Goal: Task Accomplishment & Management: Manage account settings

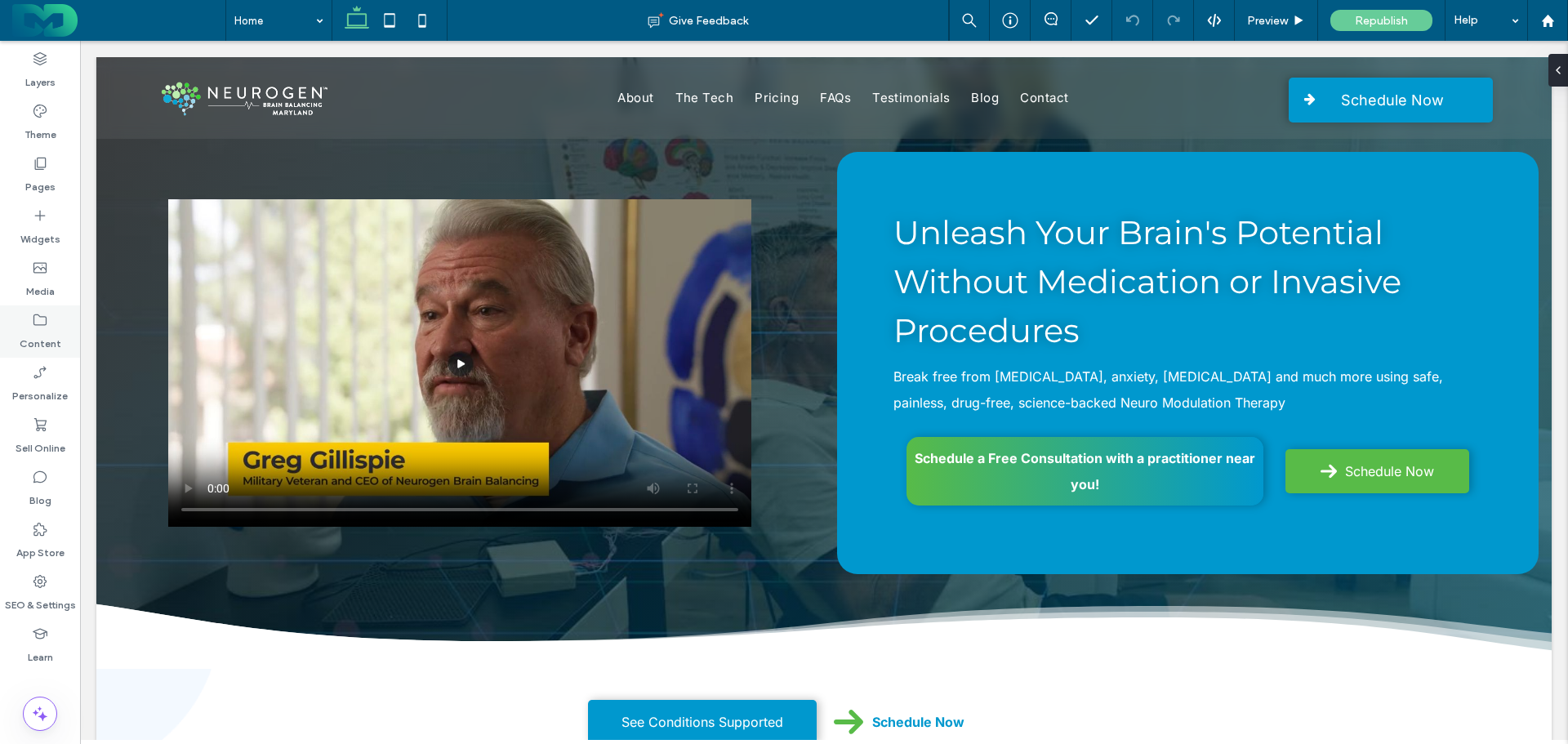
click at [37, 319] on icon at bounding box center [39, 320] width 16 height 16
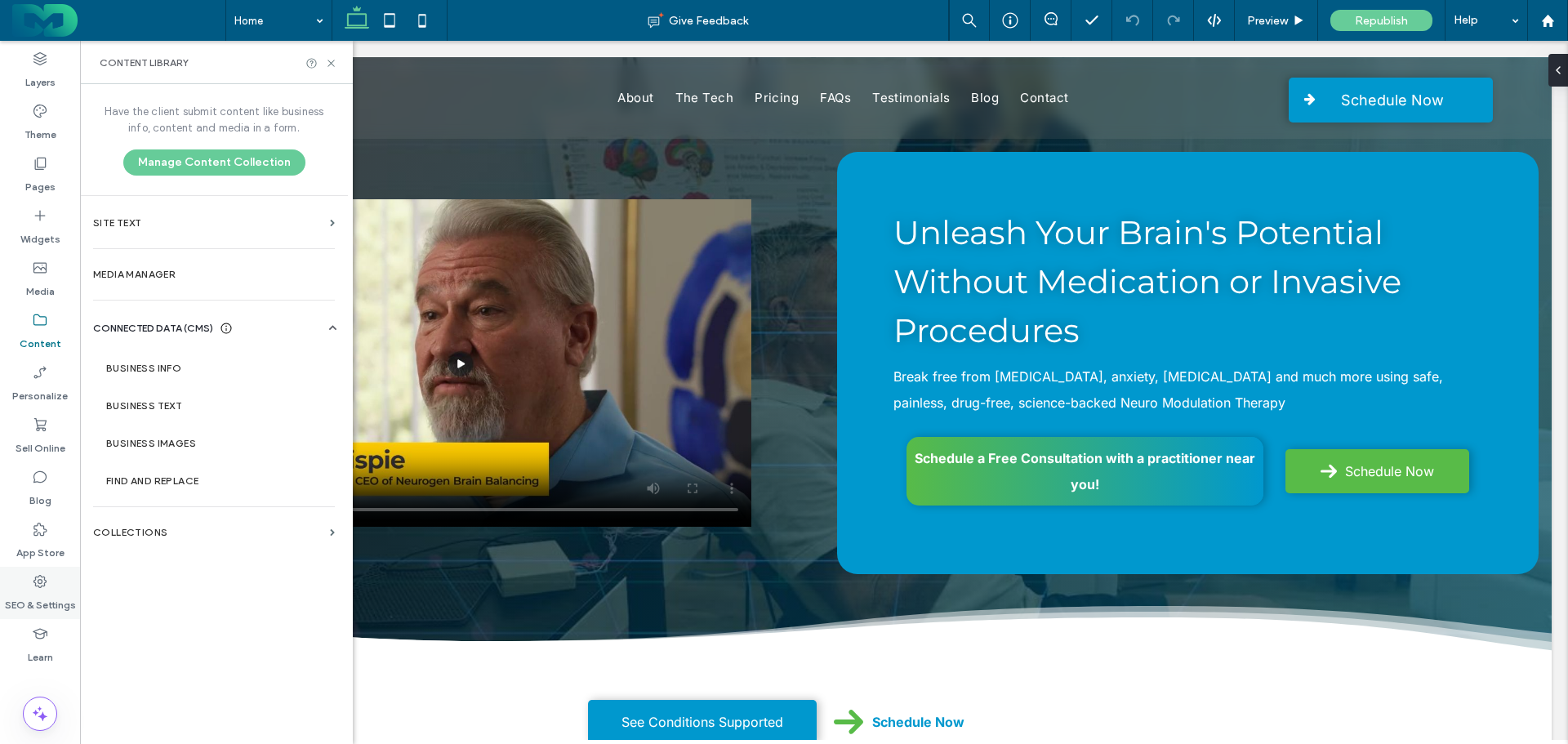
click at [43, 584] on icon at bounding box center [39, 581] width 16 height 16
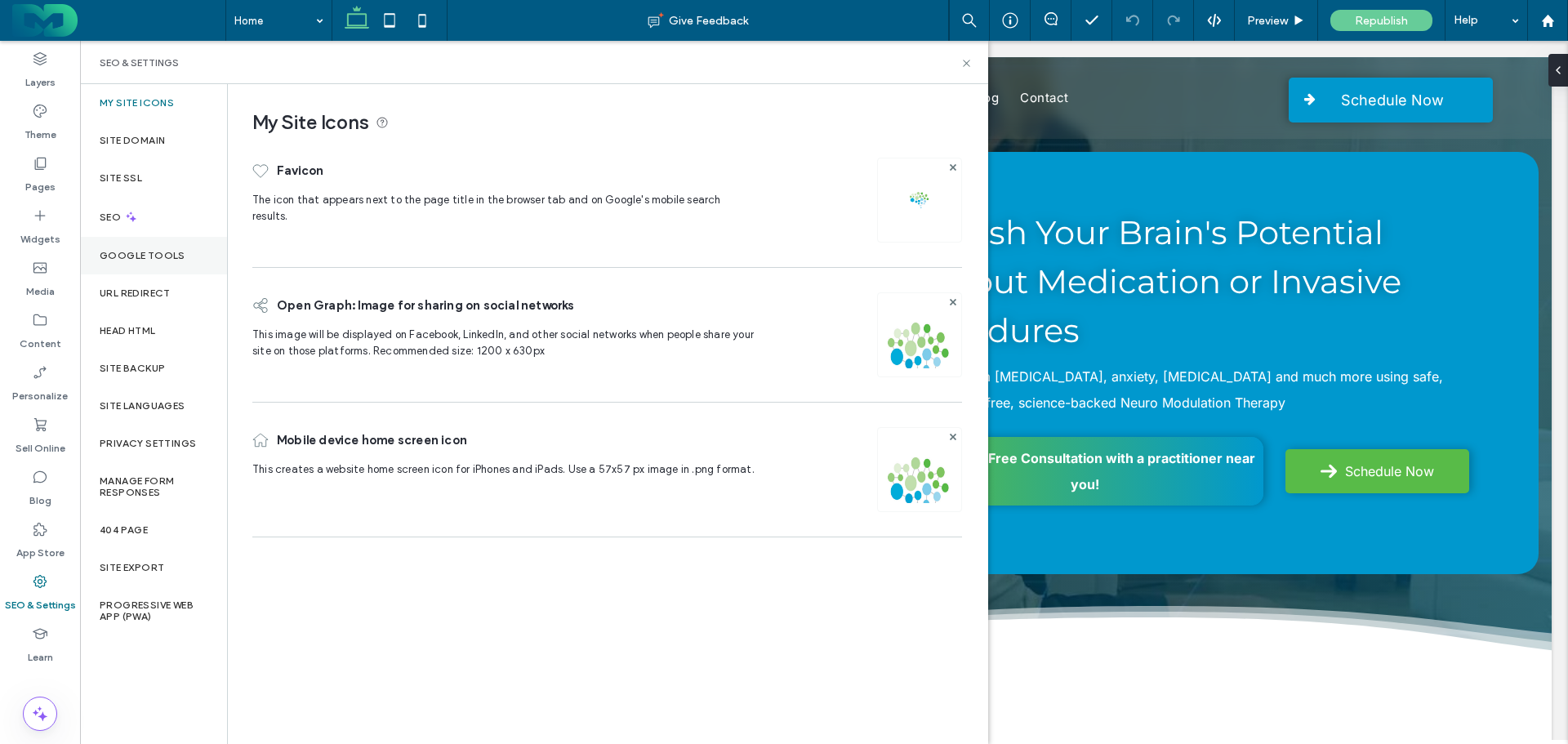
click at [141, 261] on label "Google Tools" at bounding box center [142, 255] width 86 height 11
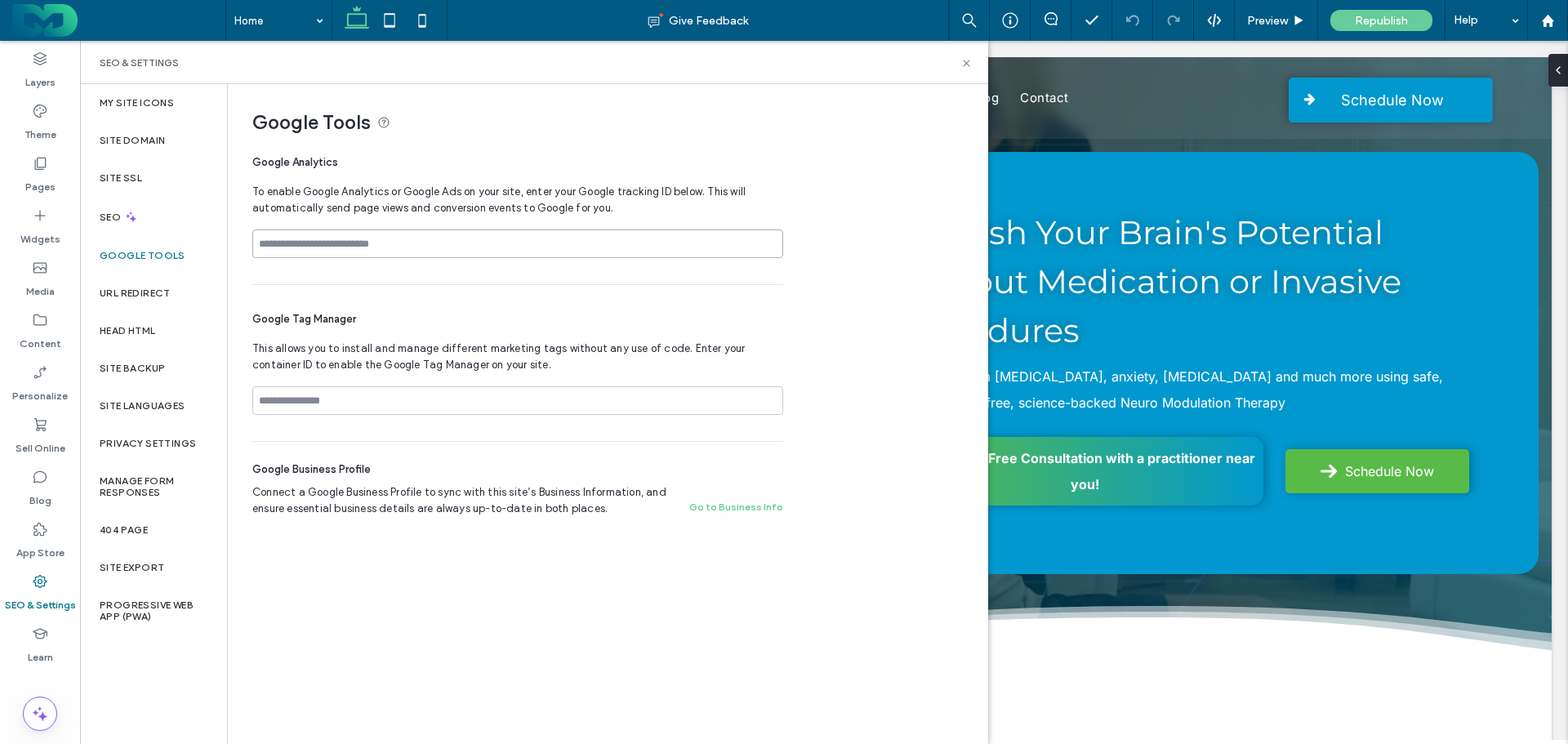
click at [353, 239] on input at bounding box center [517, 244] width 531 height 29
paste input "**********"
type input "**********"
click at [968, 63] on icon at bounding box center [966, 63] width 12 height 12
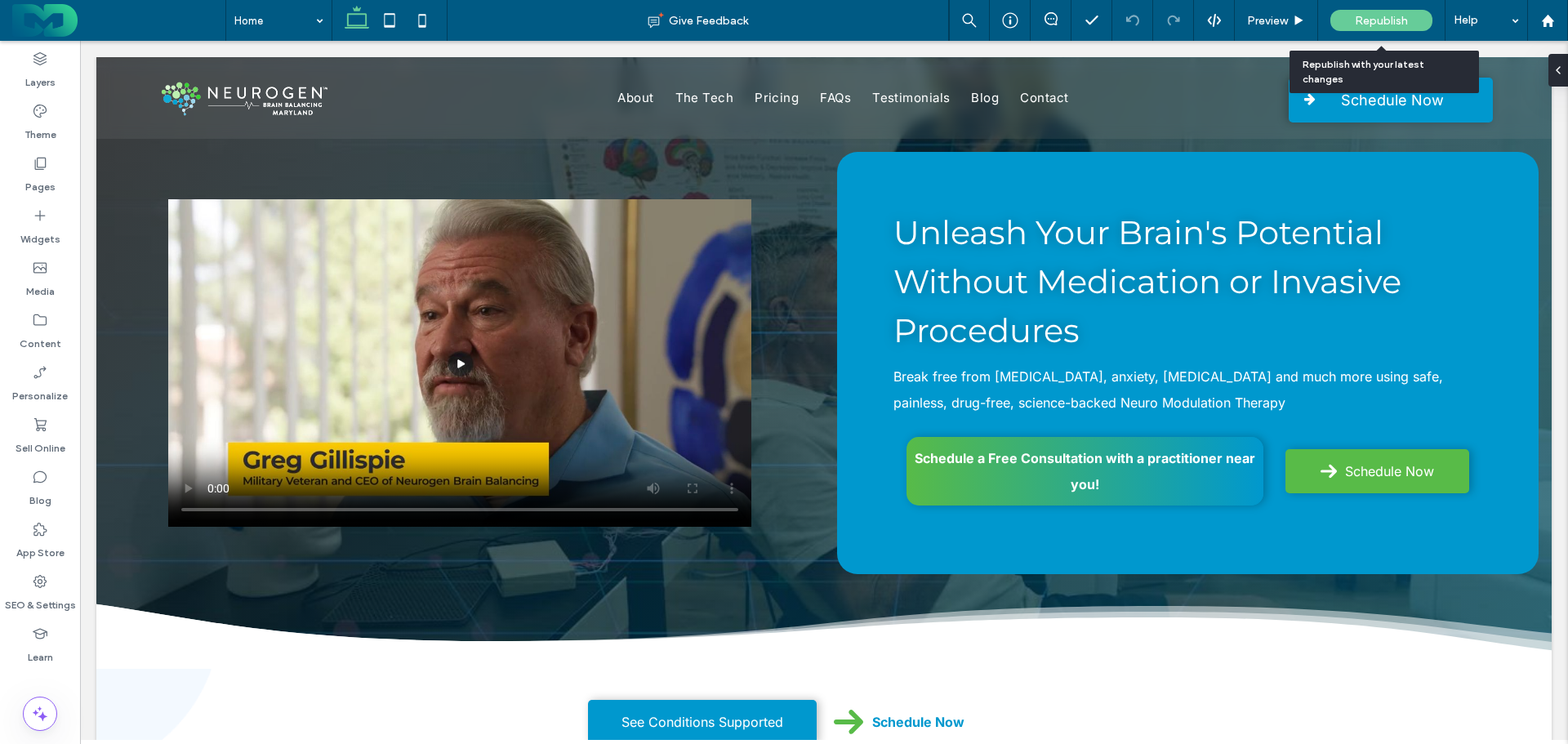
click at [1373, 19] on span "Republish" at bounding box center [1381, 20] width 53 height 14
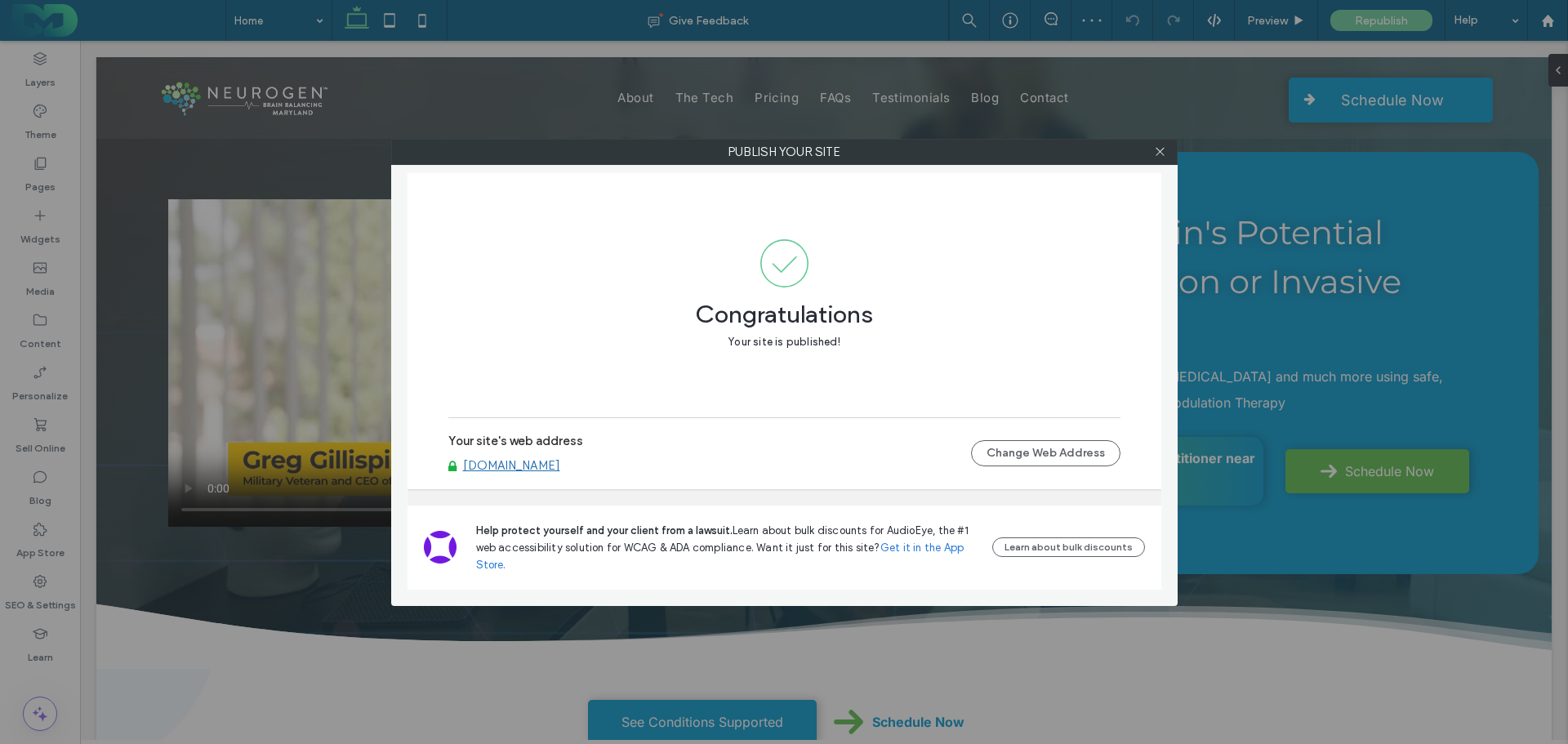
click at [543, 468] on link "[DOMAIN_NAME]" at bounding box center [512, 465] width 97 height 14
click at [1165, 146] on icon at bounding box center [1160, 152] width 12 height 12
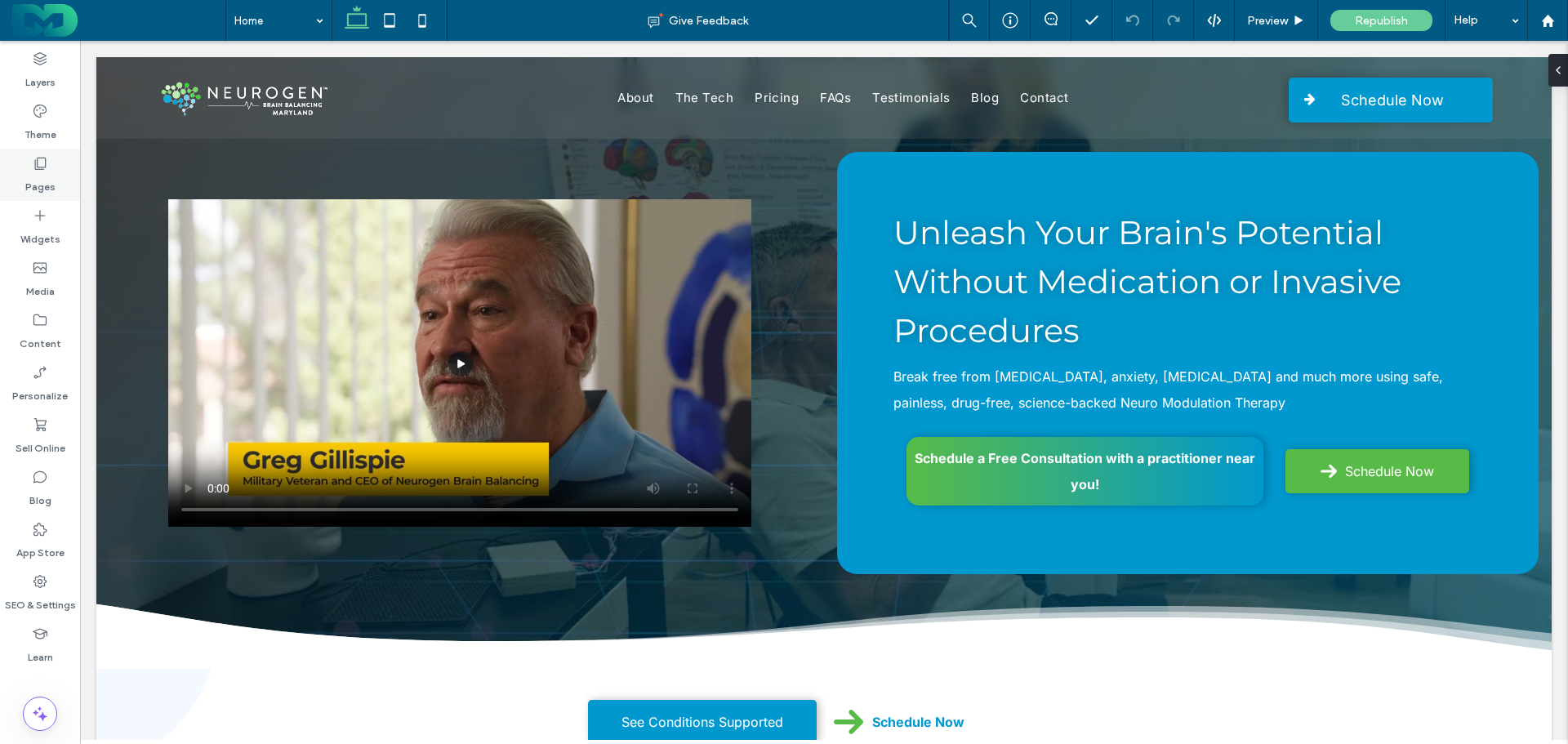
click at [33, 162] on icon at bounding box center [39, 163] width 16 height 16
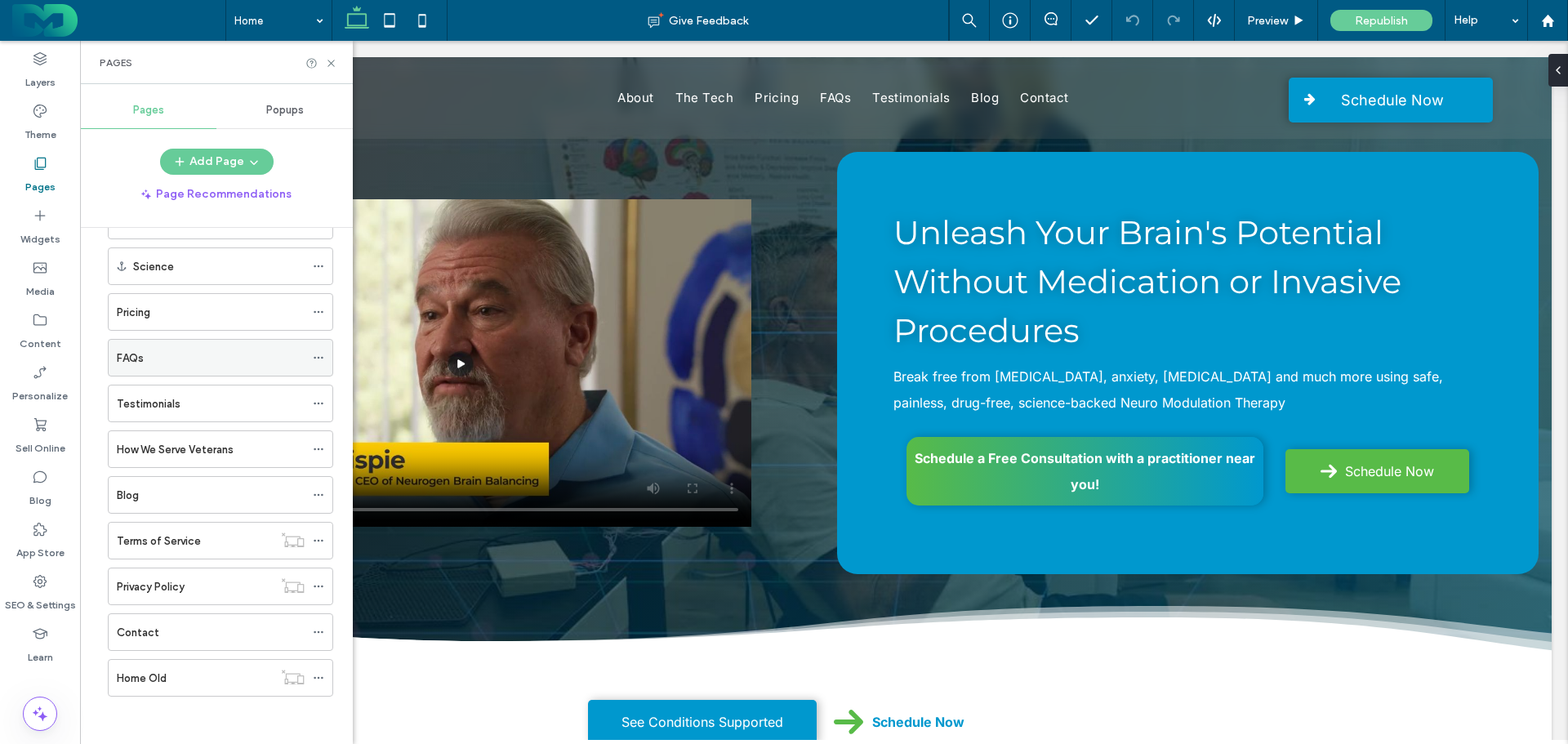
scroll to position [147, 0]
click at [319, 675] on icon at bounding box center [318, 676] width 11 height 11
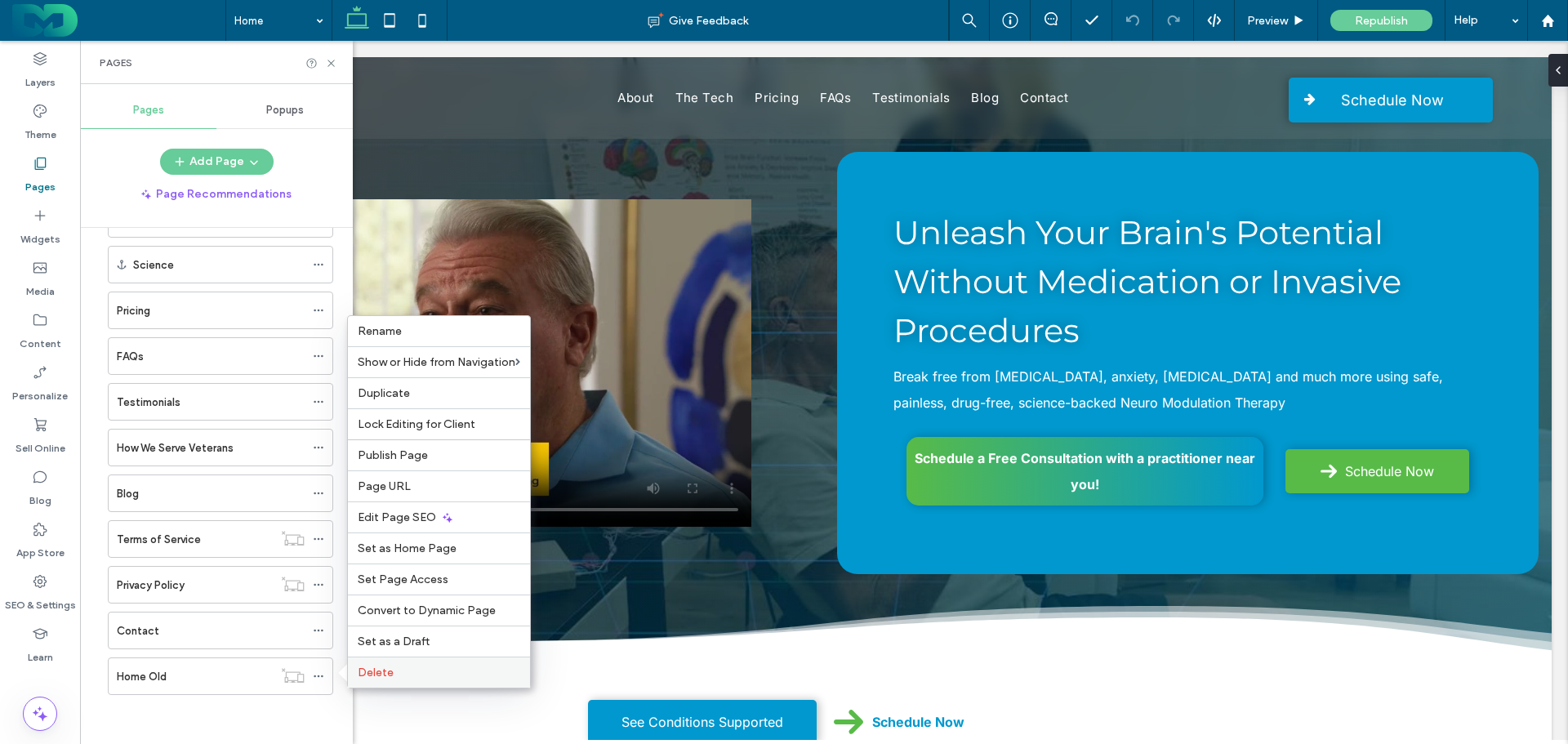
click at [374, 672] on span "Delete" at bounding box center [376, 672] width 36 height 14
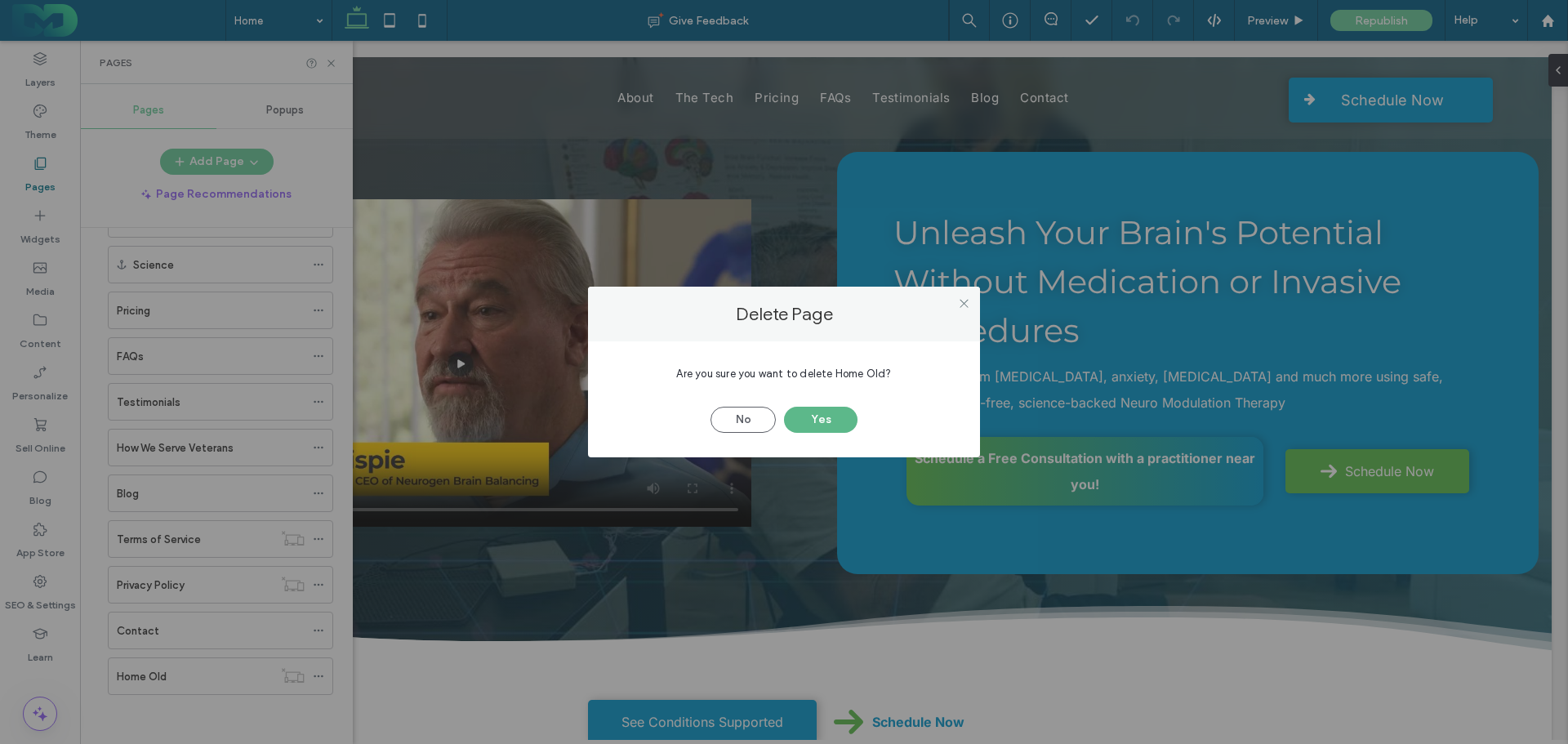
click at [830, 418] on button "Yes" at bounding box center [820, 419] width 73 height 26
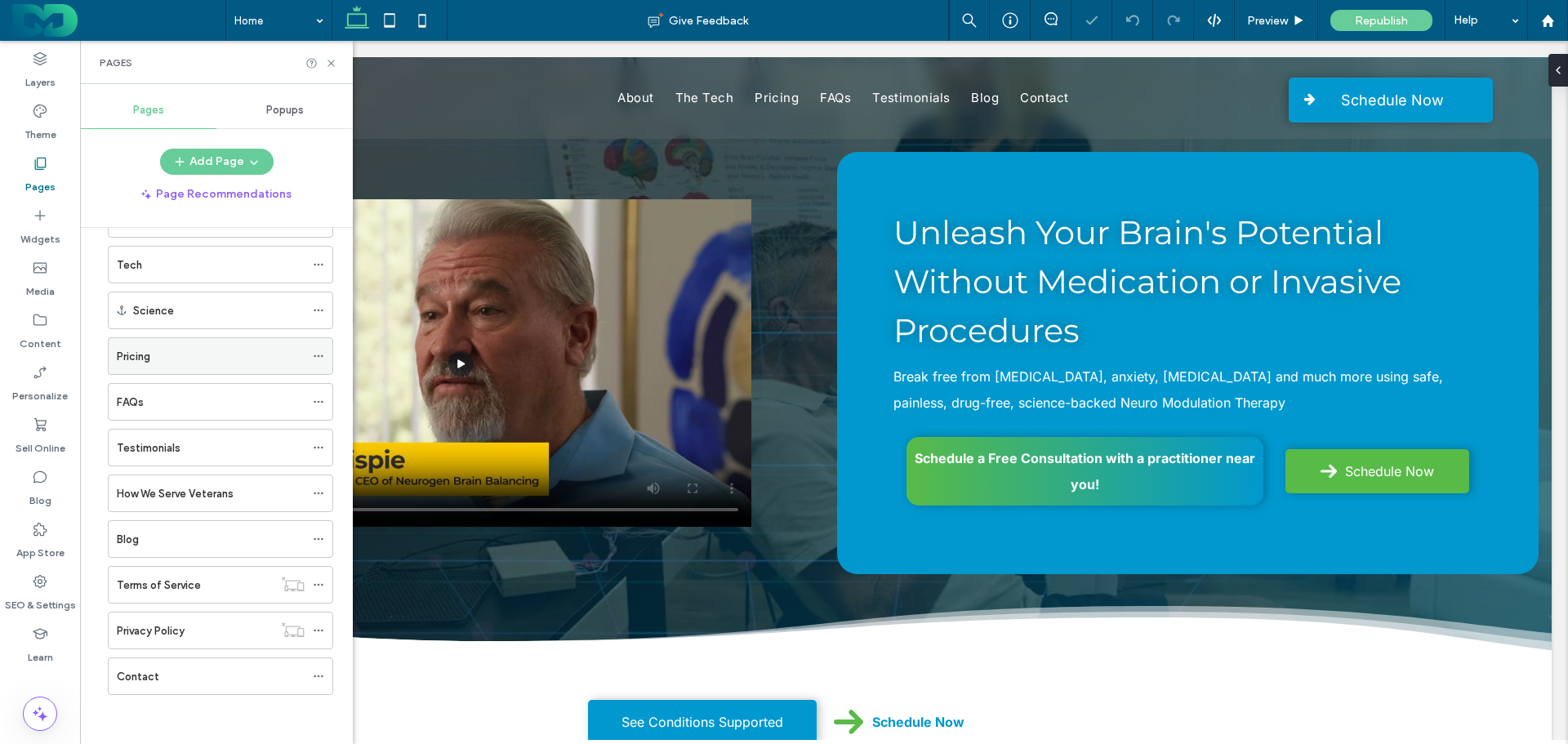
scroll to position [0, 0]
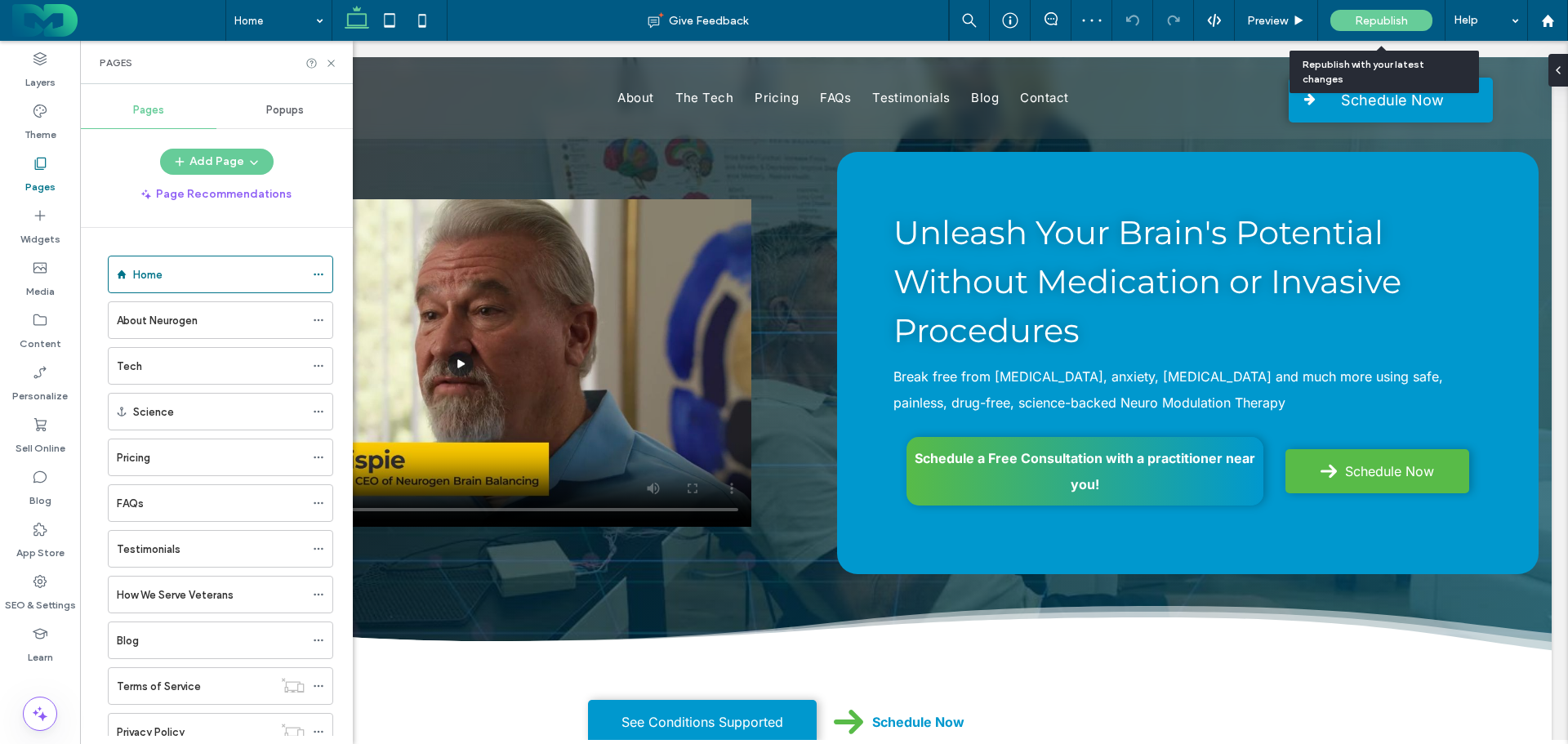
click at [1355, 18] on span "Republish" at bounding box center [1381, 20] width 53 height 14
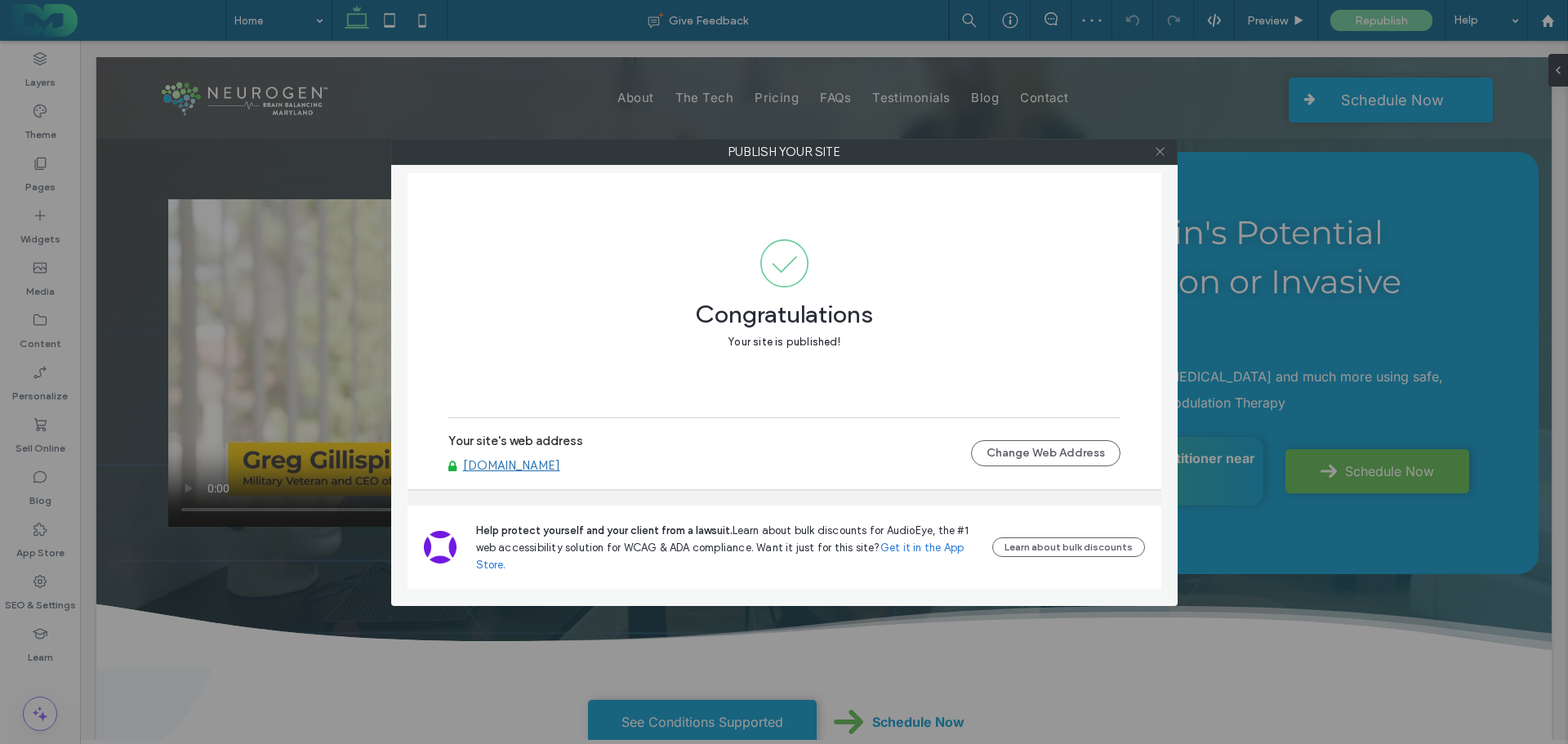
click at [1156, 154] on icon at bounding box center [1160, 152] width 12 height 12
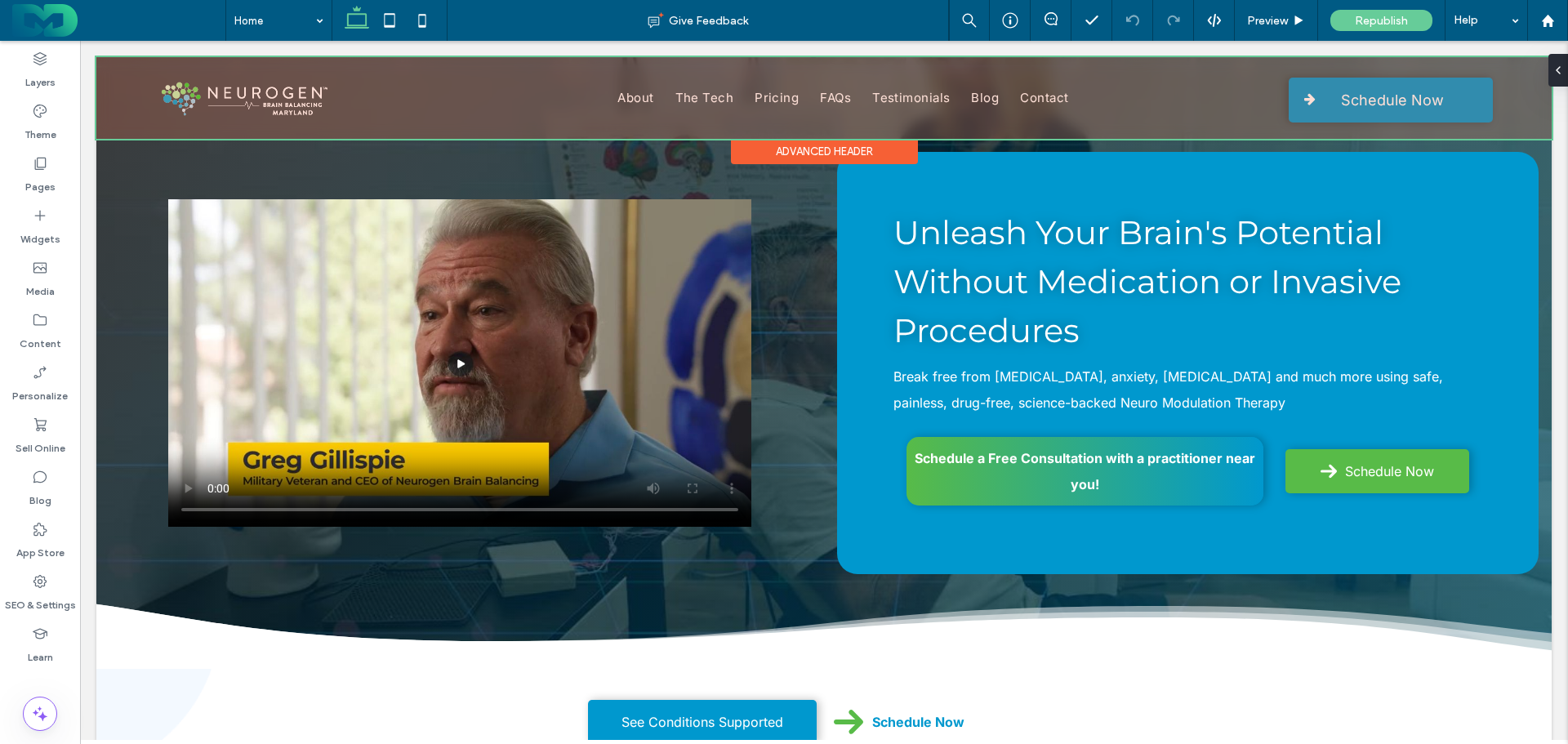
click at [244, 91] on div at bounding box center [824, 98] width 1455 height 82
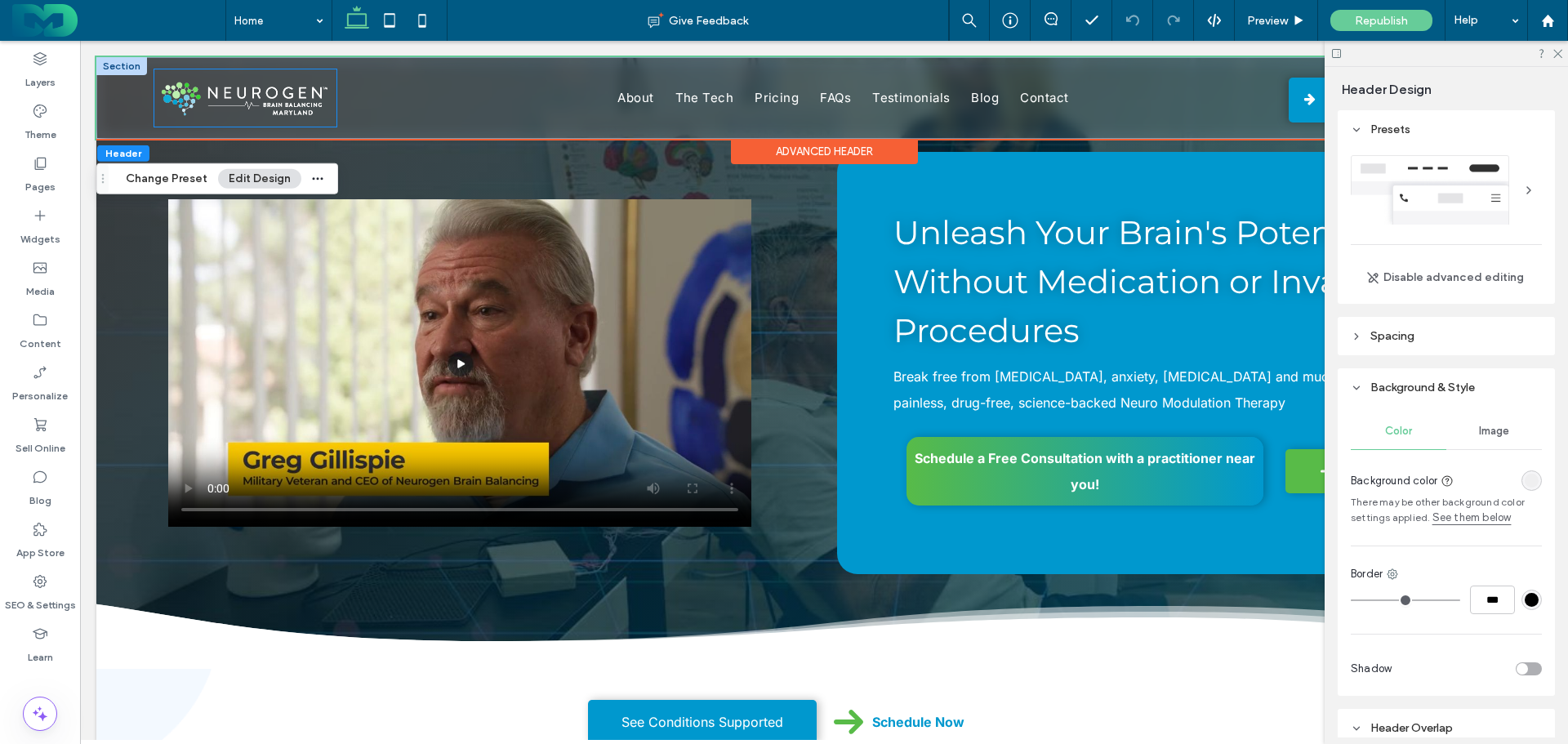
click at [244, 91] on img at bounding box center [245, 97] width 182 height 57
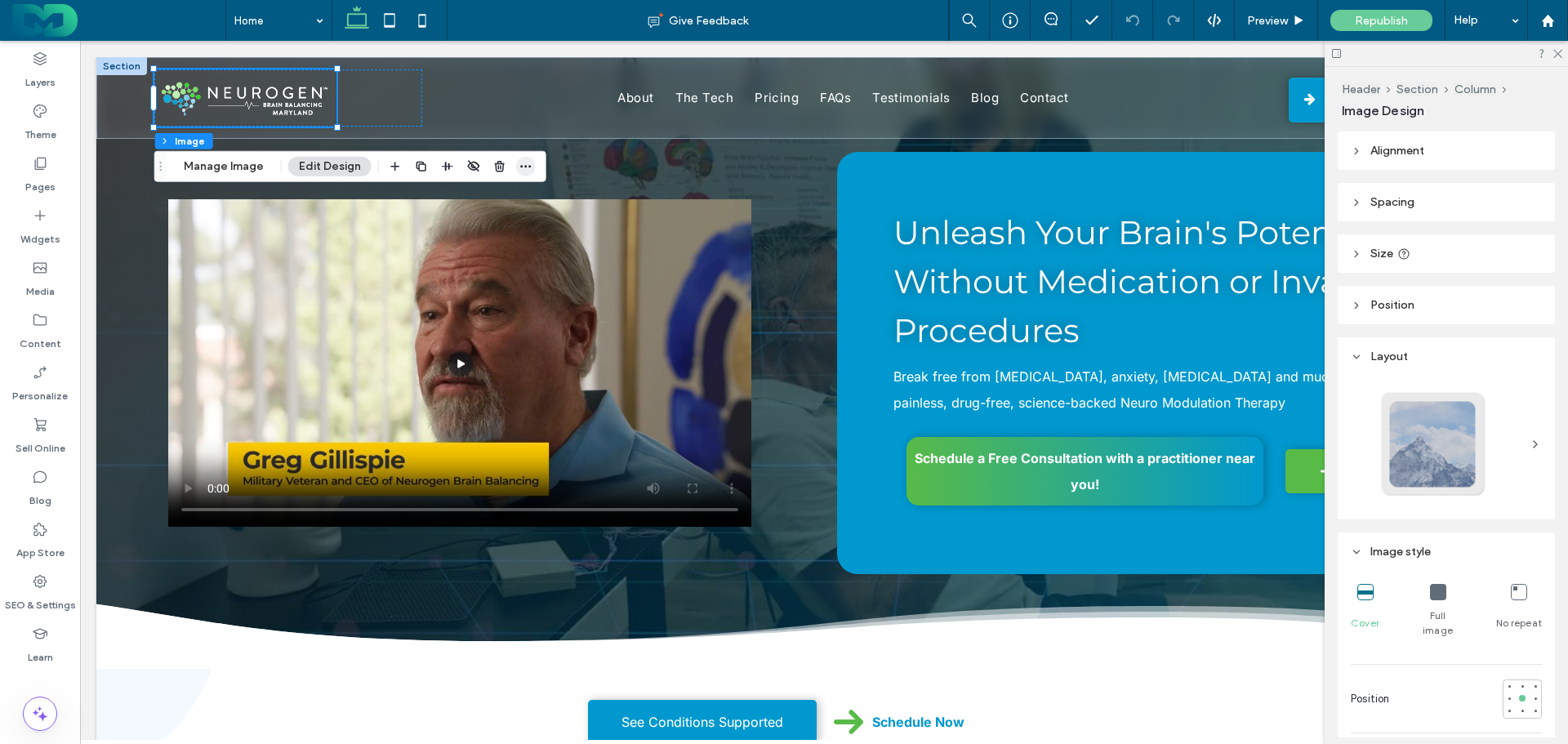
click at [521, 164] on icon "button" at bounding box center [526, 166] width 13 height 13
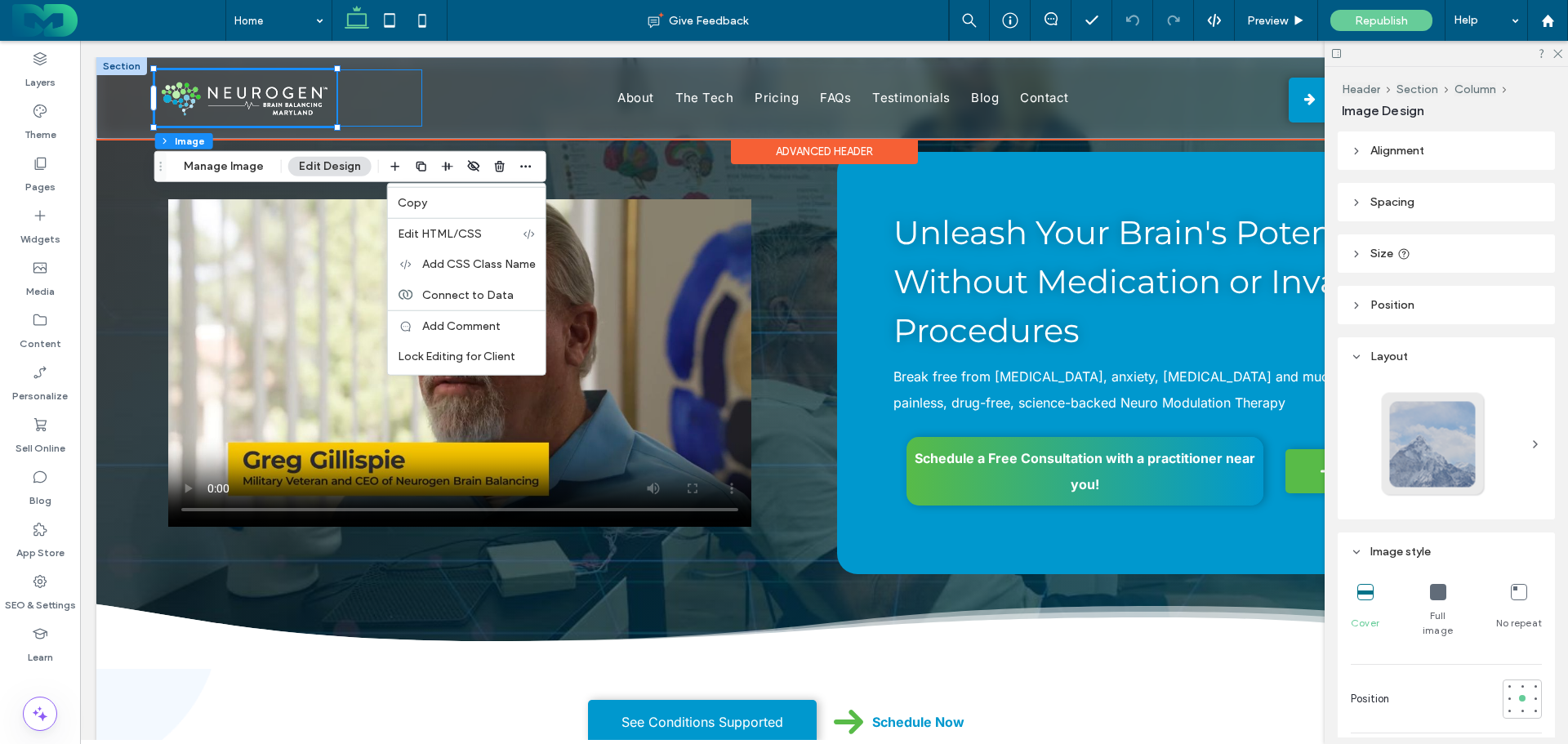
click at [379, 98] on div at bounding box center [288, 97] width 267 height 57
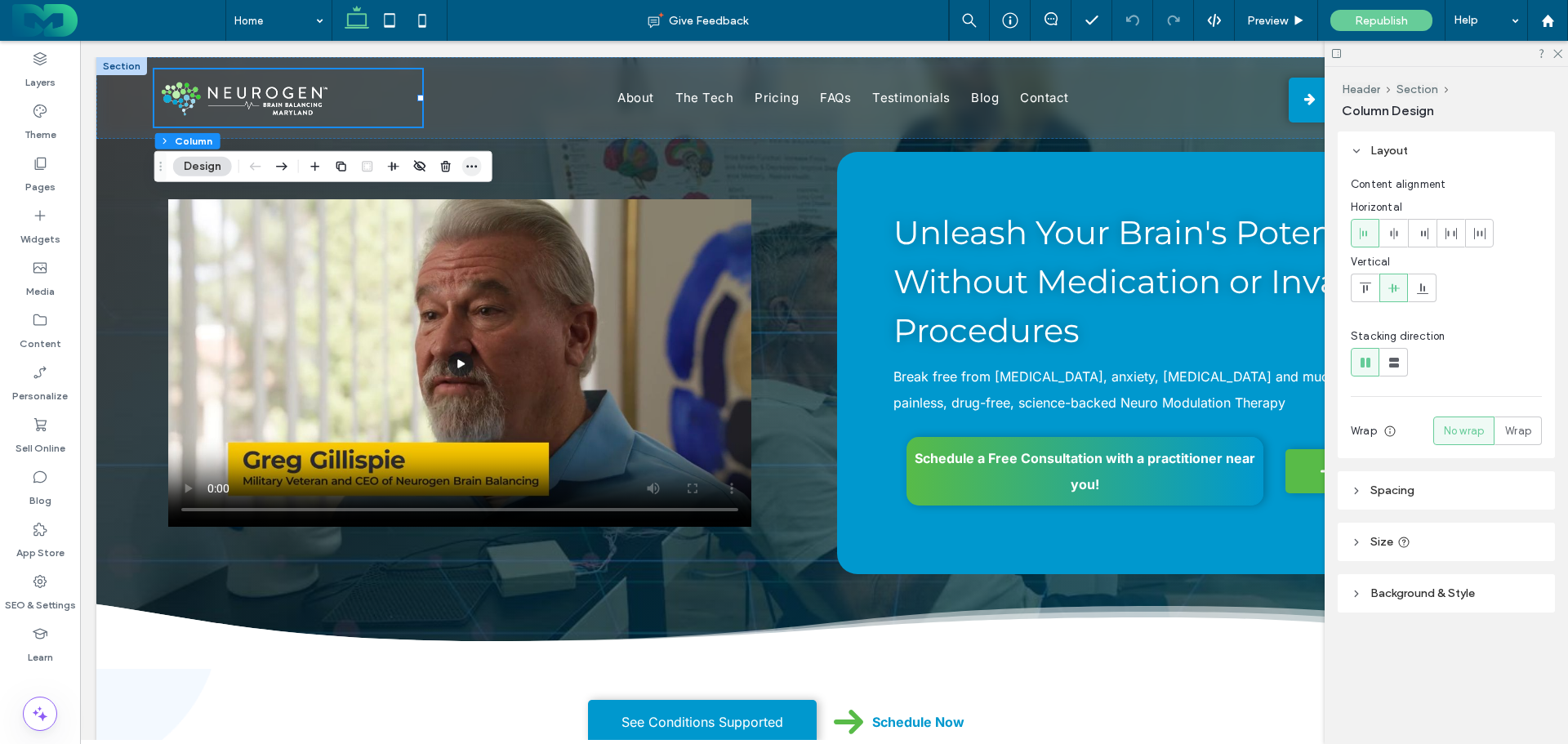
click at [466, 169] on icon "button" at bounding box center [471, 166] width 13 height 13
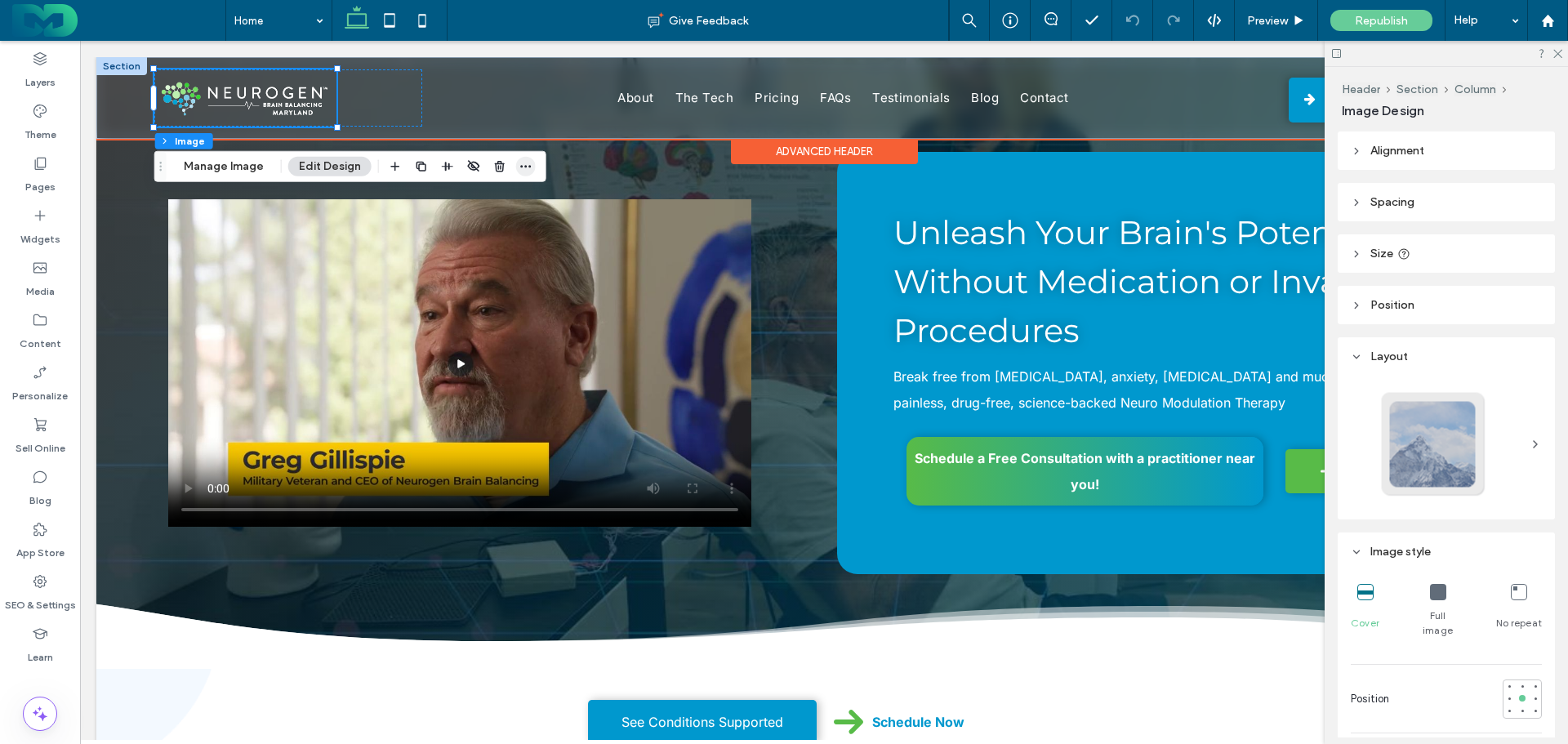
click at [520, 168] on icon "button" at bounding box center [526, 166] width 13 height 13
click at [214, 162] on button "Manage Image" at bounding box center [223, 166] width 101 height 20
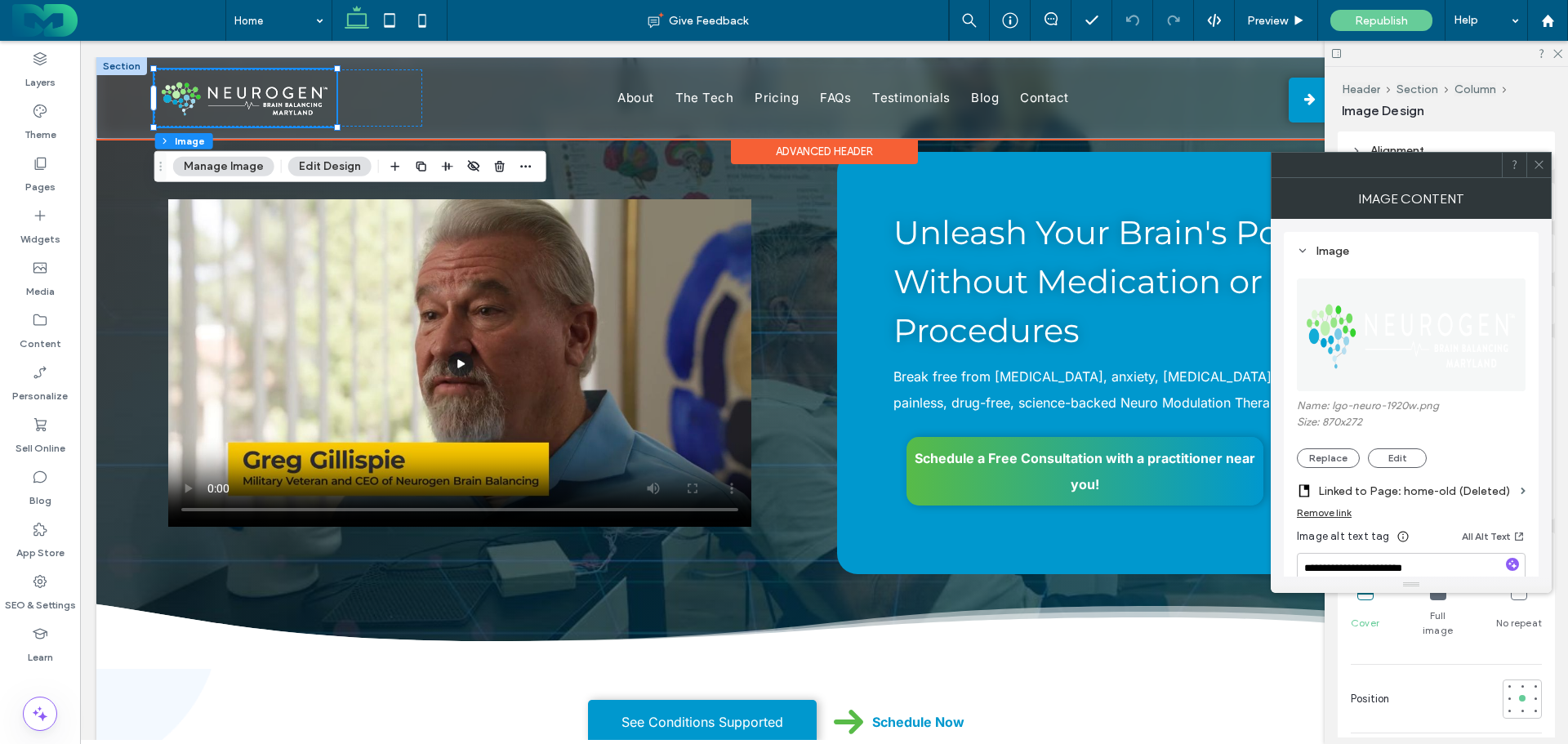
click at [1335, 511] on div "Remove link" at bounding box center [1324, 512] width 55 height 12
click at [1358, 483] on label "Link image" at bounding box center [1404, 491] width 217 height 30
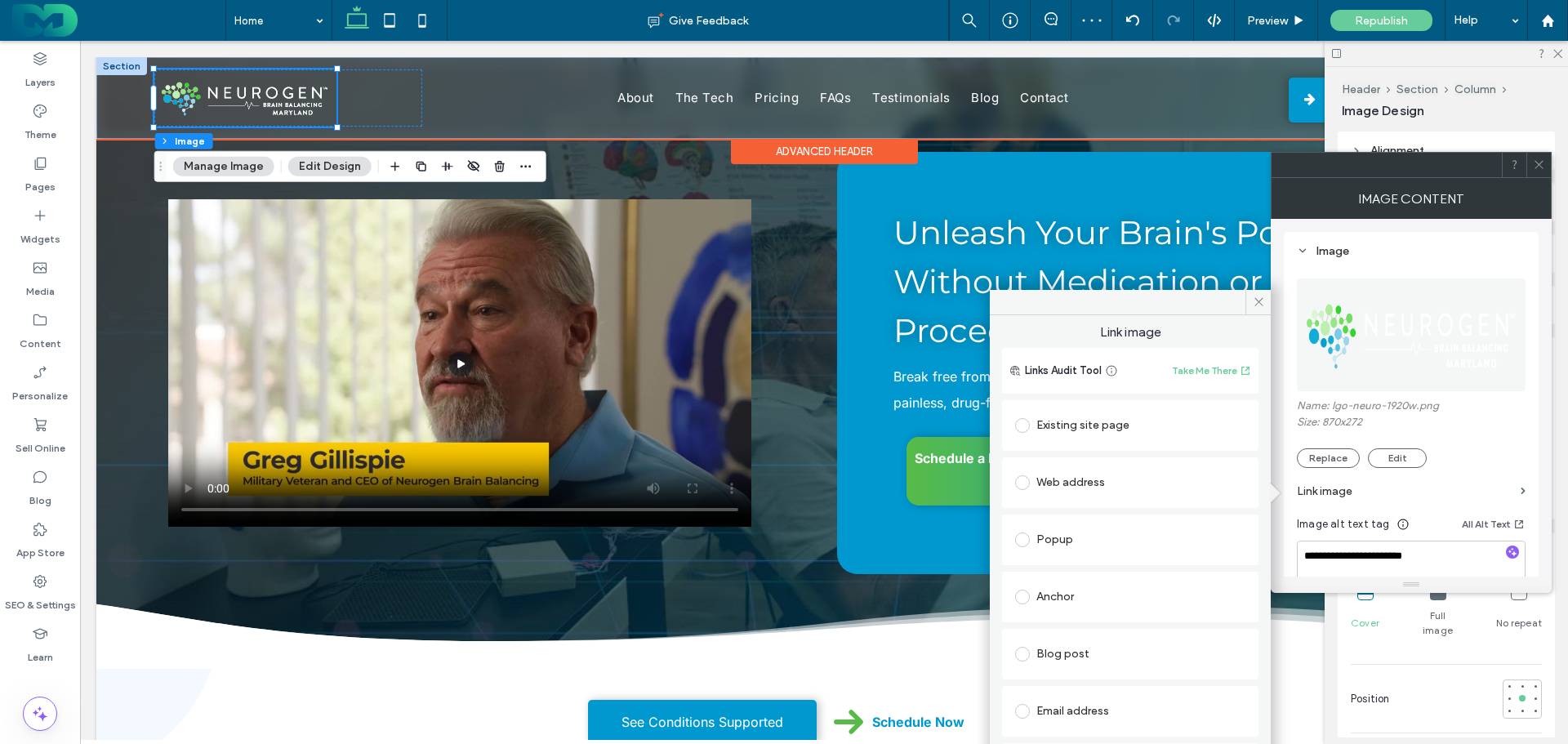
click at [1090, 419] on div "Existing site page" at bounding box center [1130, 425] width 230 height 26
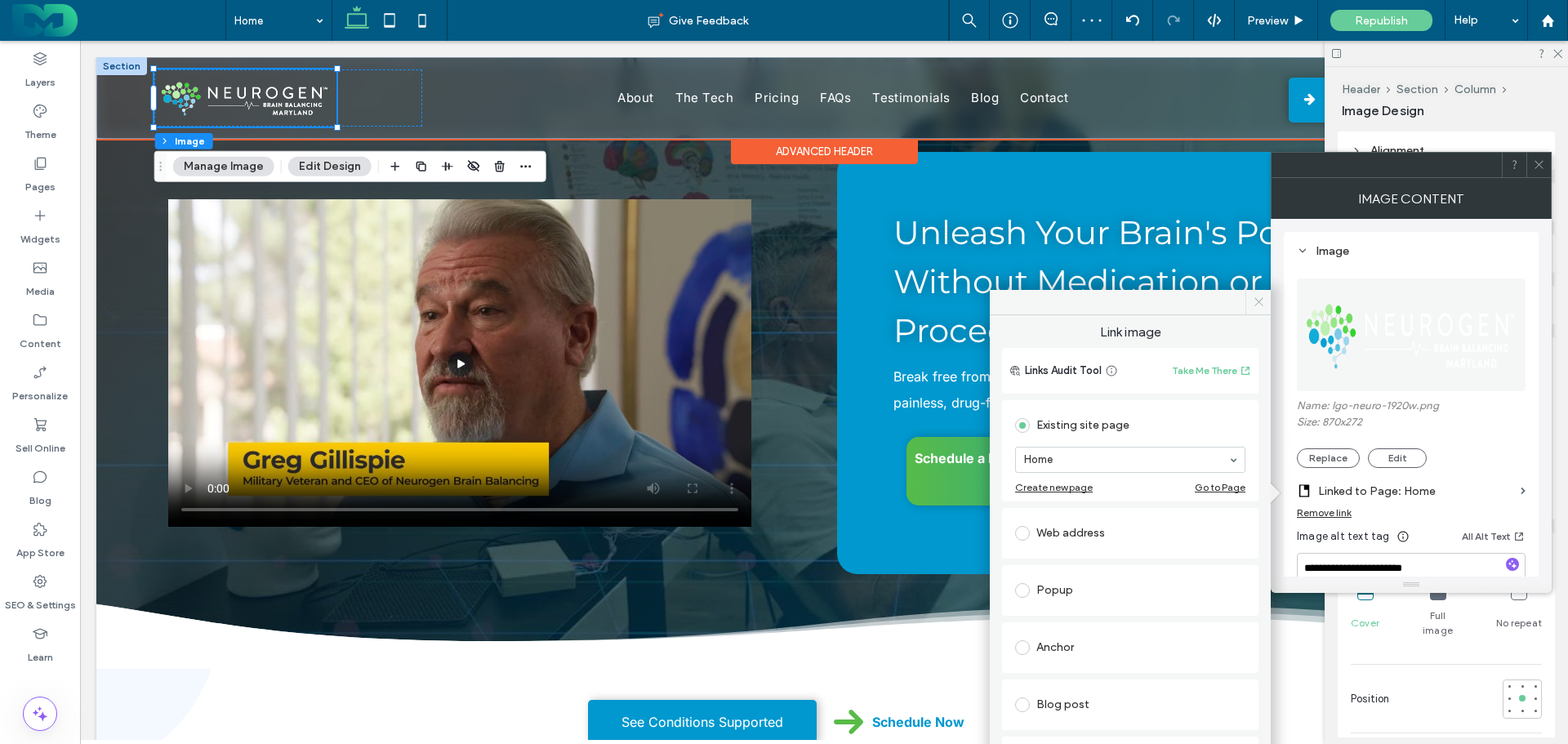
click at [1257, 301] on icon at bounding box center [1259, 302] width 12 height 12
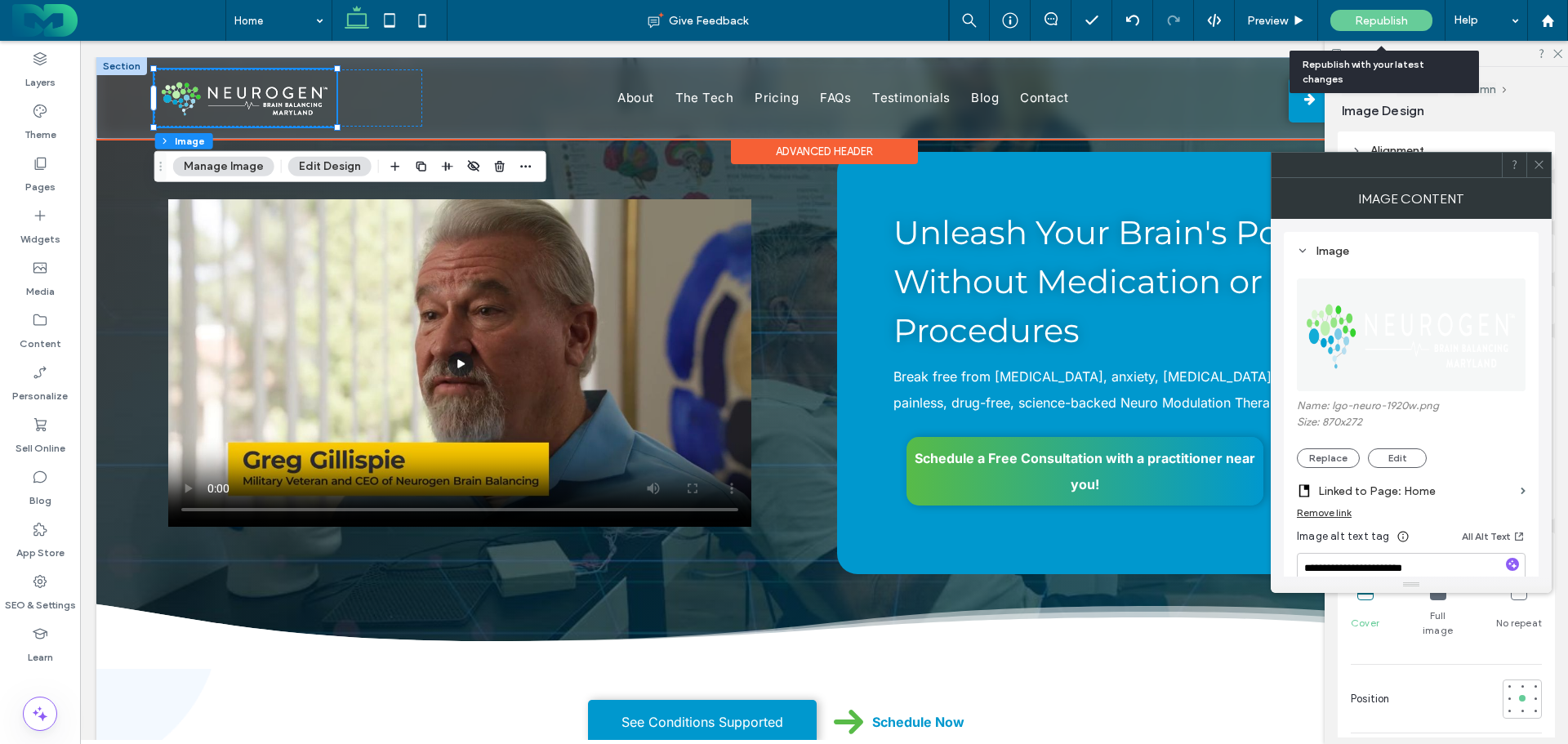
click at [1385, 16] on span "Republish" at bounding box center [1381, 20] width 53 height 14
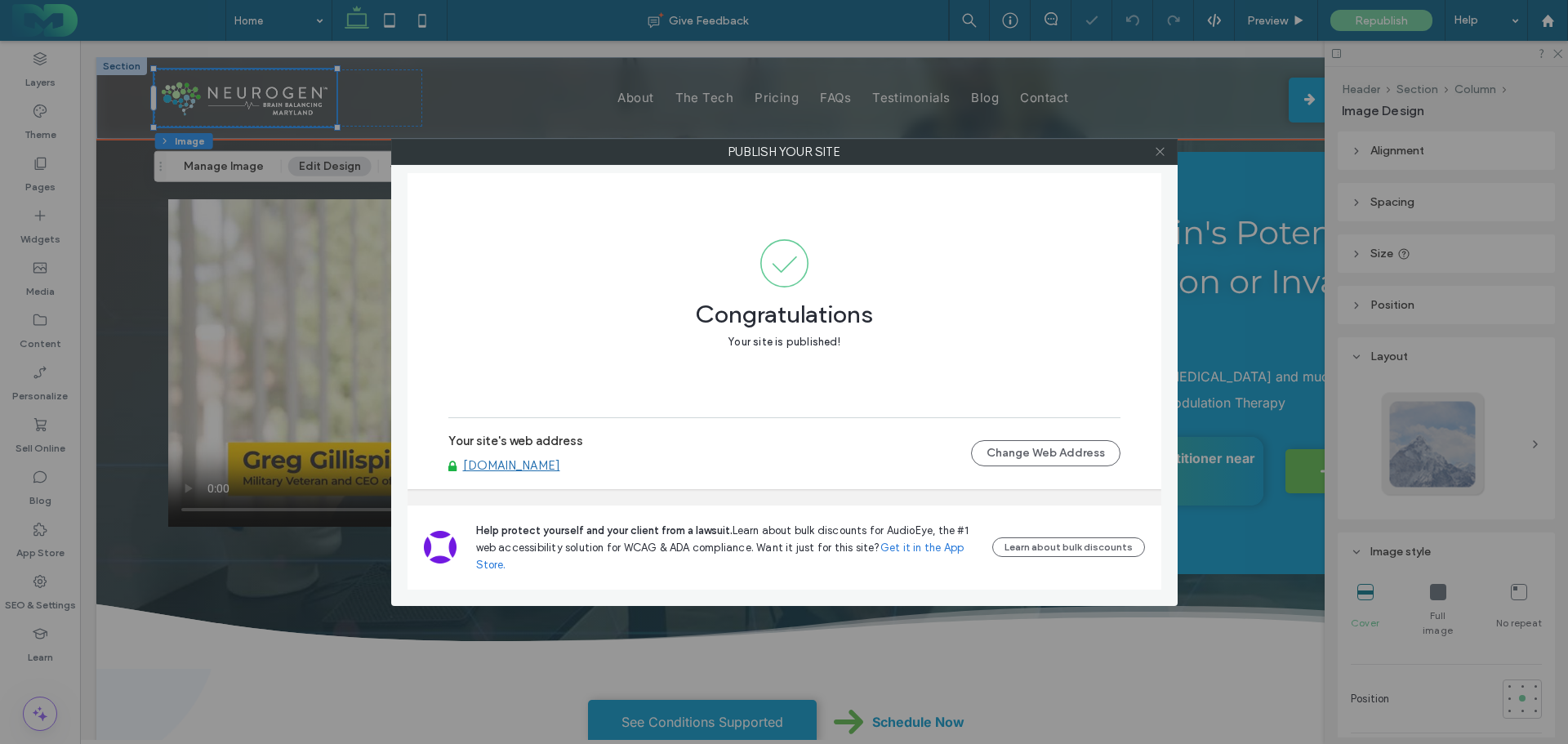
click at [1157, 153] on icon at bounding box center [1160, 152] width 12 height 12
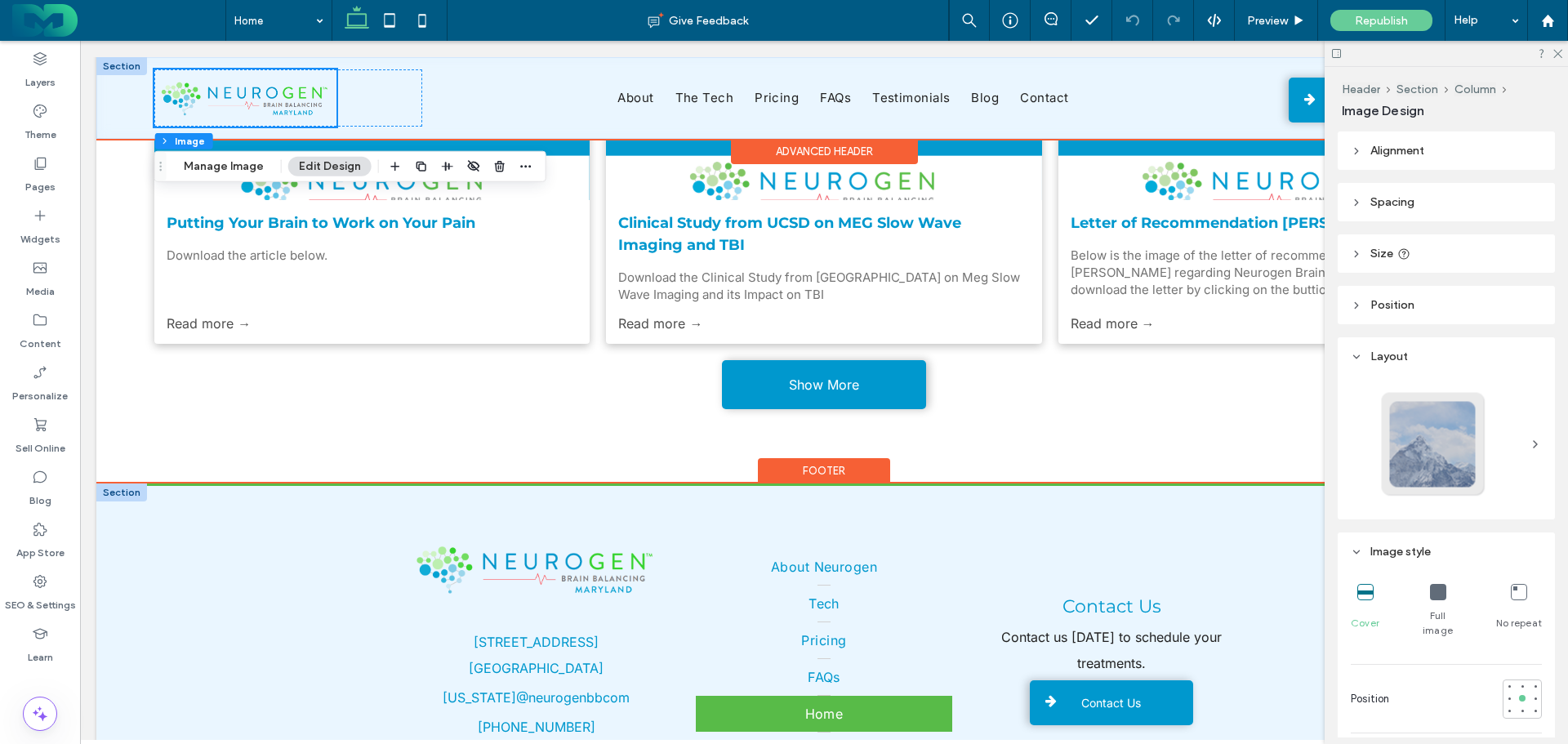
scroll to position [7603, 0]
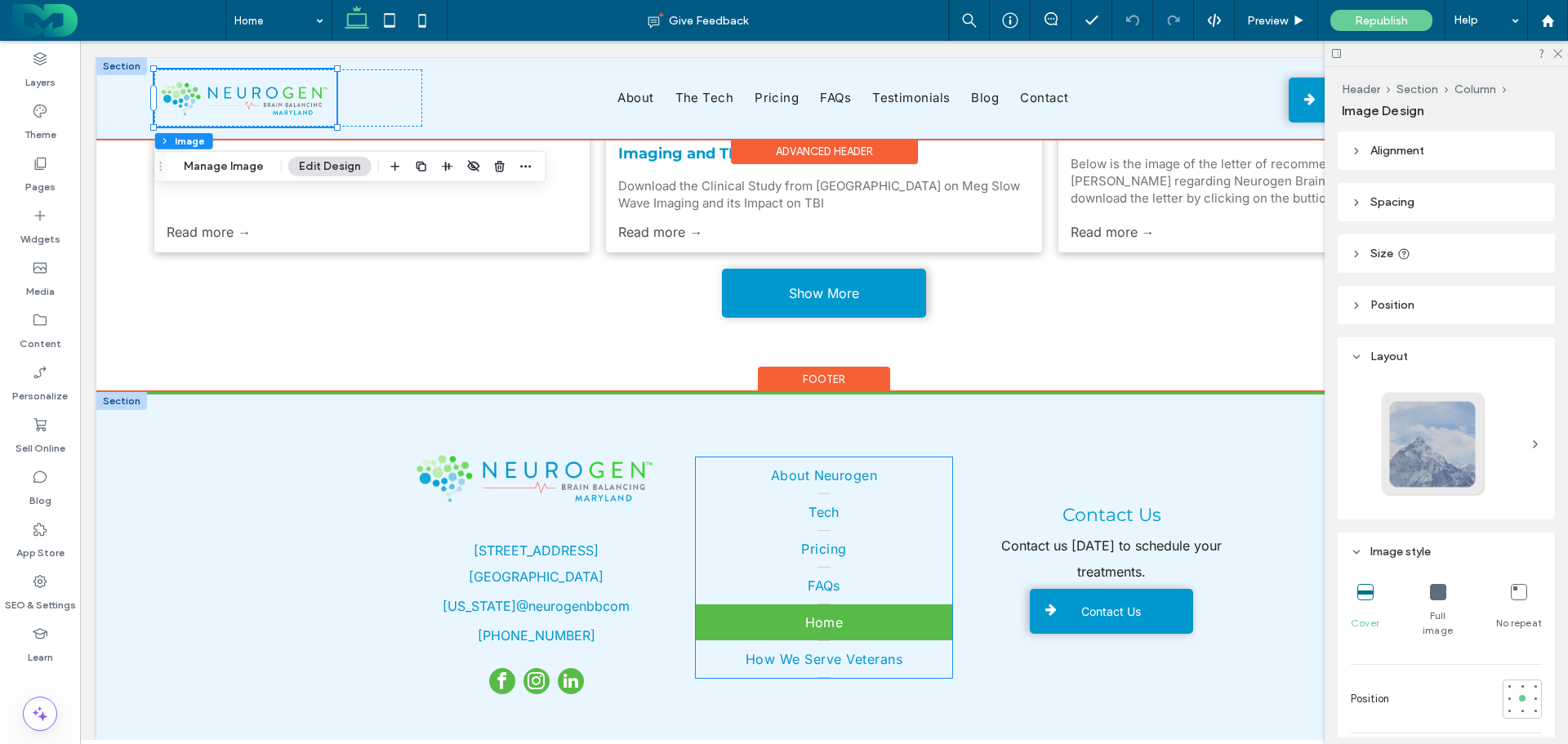
click at [820, 614] on span "Home" at bounding box center [824, 622] width 38 height 16
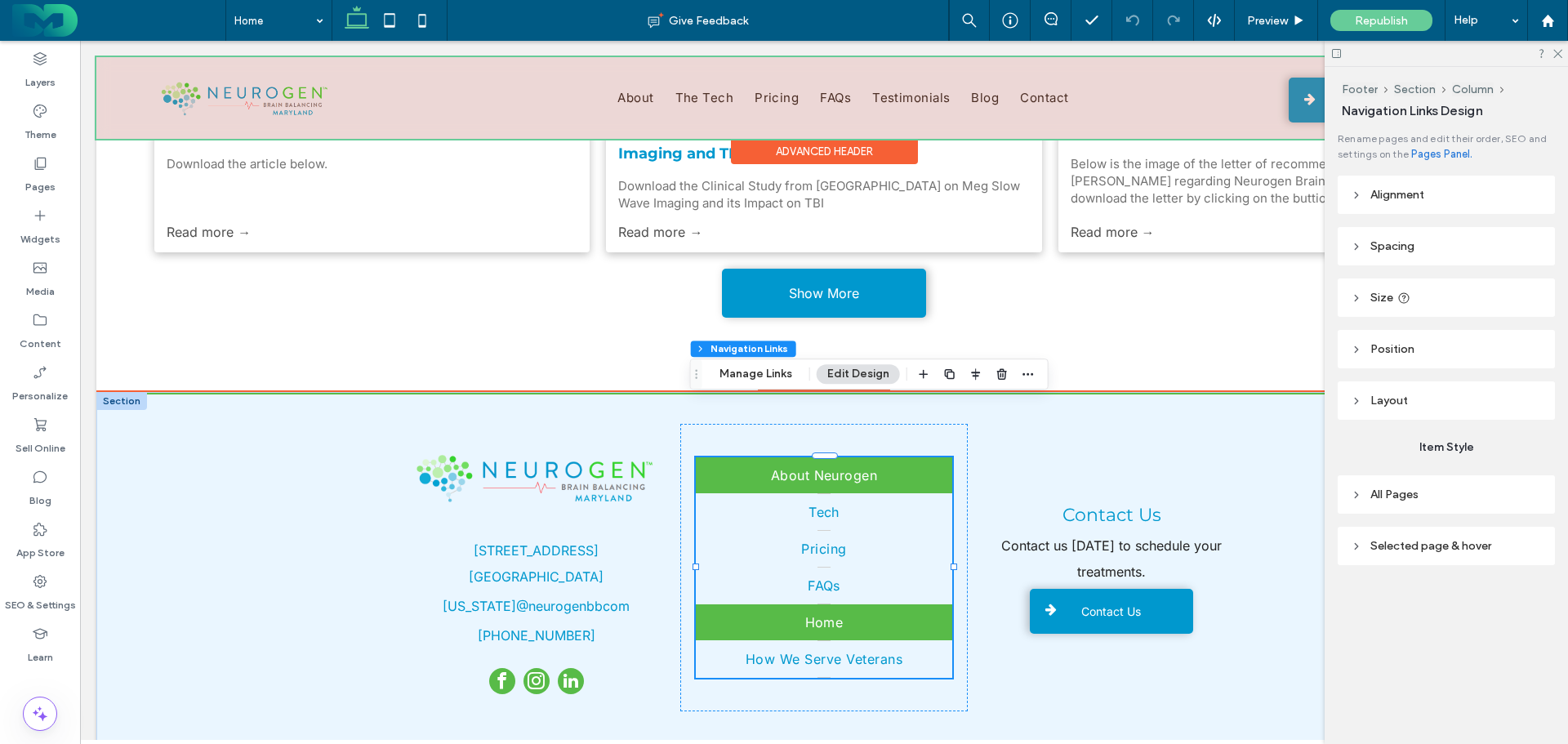
type input "*"
type input "***"
type input "*"
type input "**"
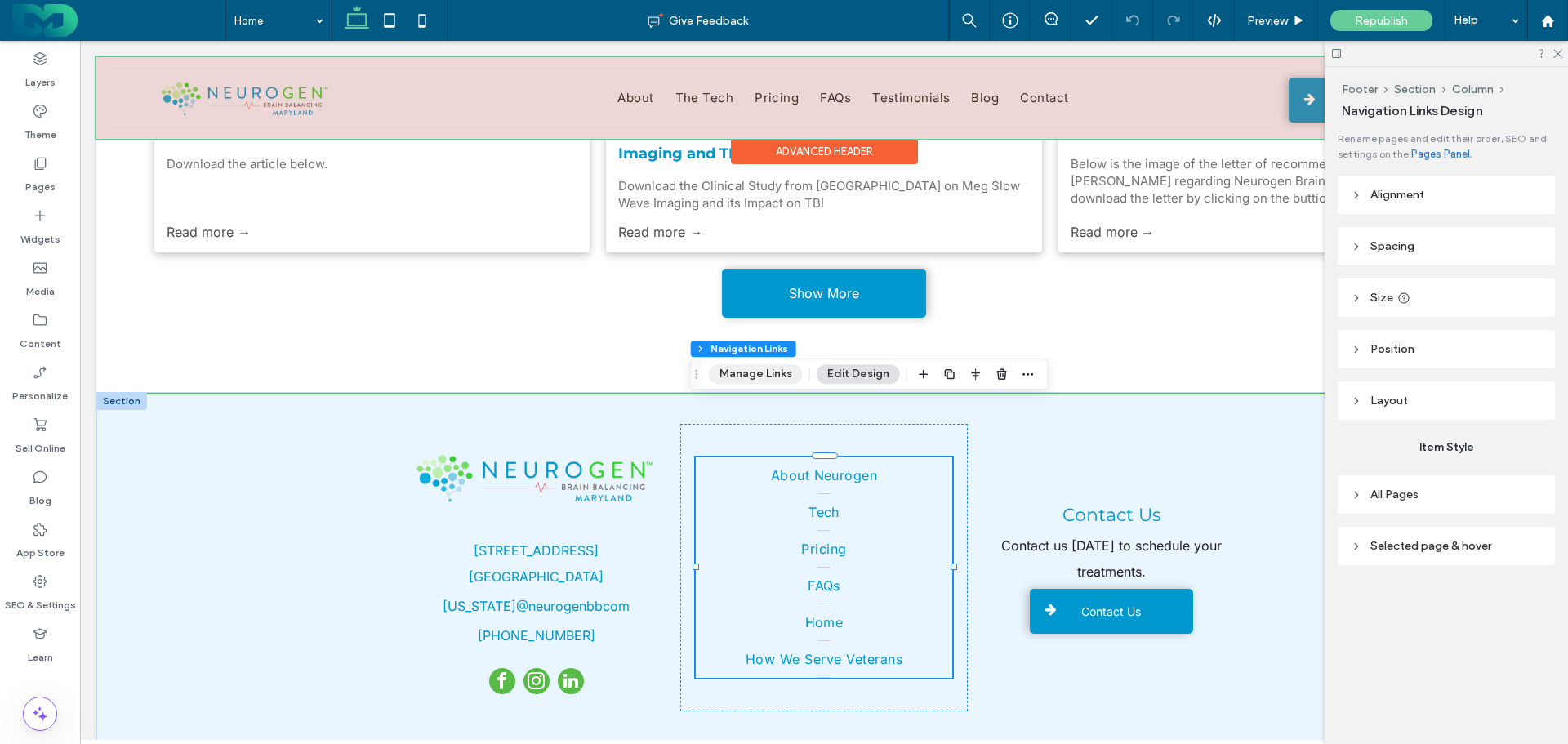
click at [755, 378] on button "Manage Links" at bounding box center [755, 374] width 94 height 20
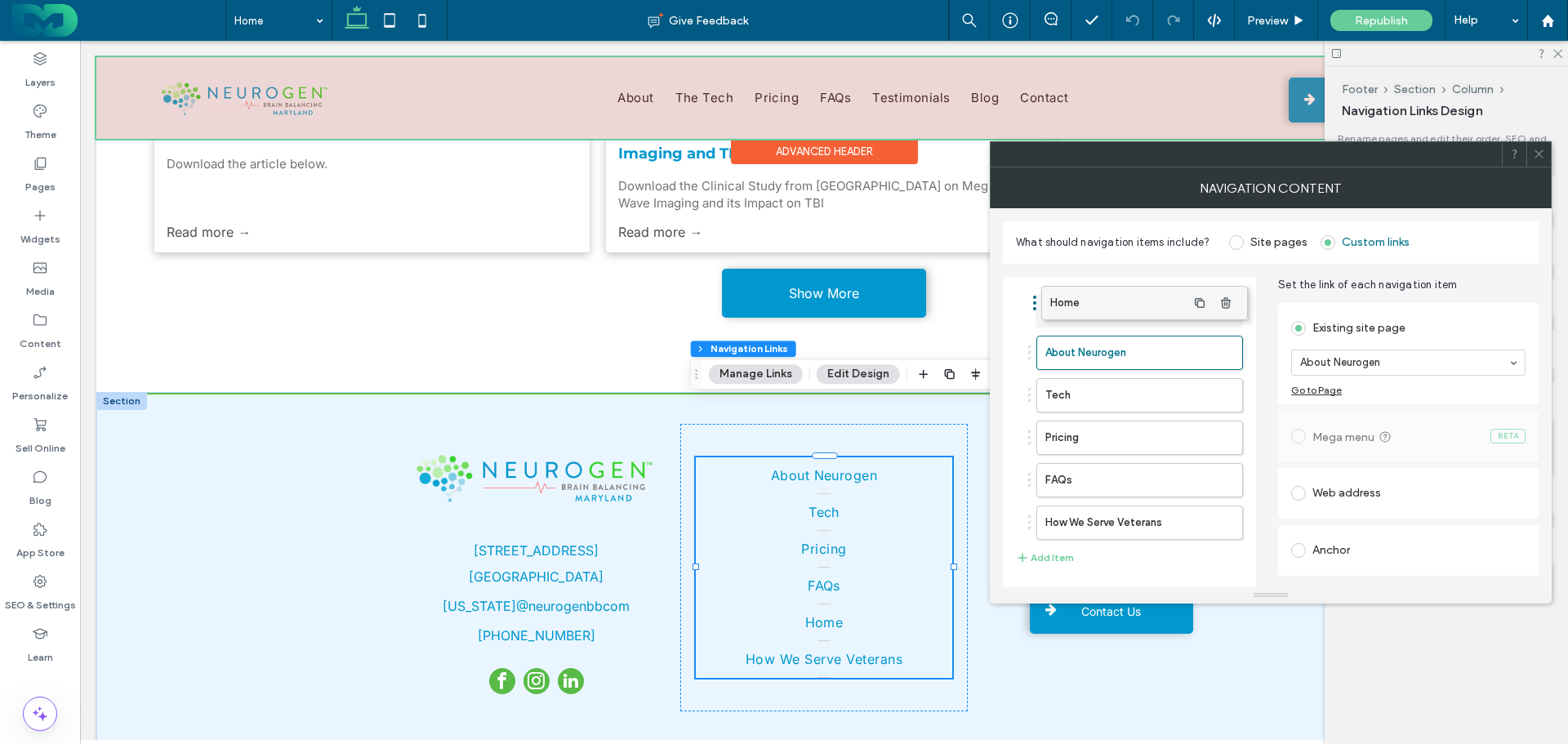
drag, startPoint x: 1100, startPoint y: 472, endPoint x: 1106, endPoint y: 295, distance: 177.1
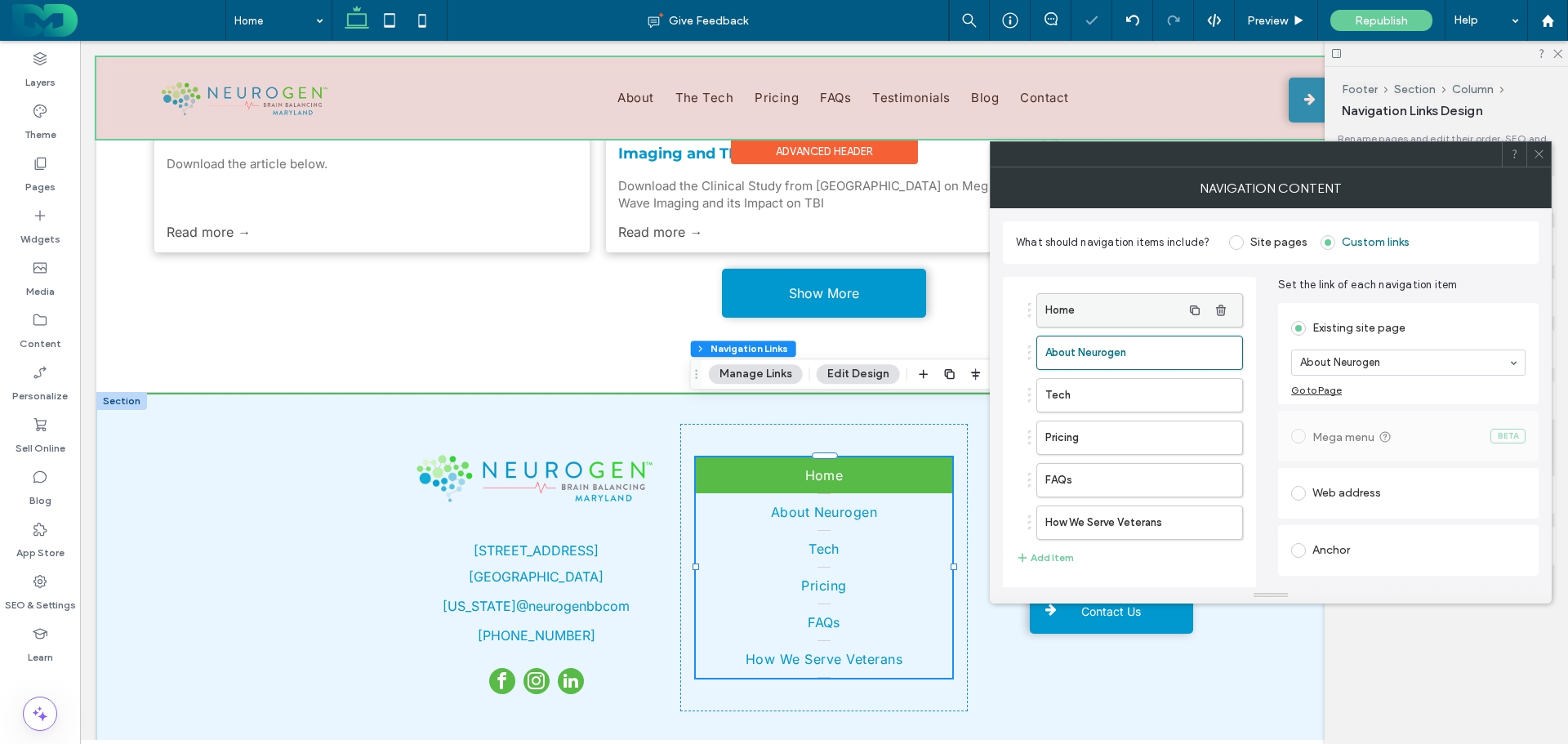
click at [1111, 307] on label "Home" at bounding box center [1113, 310] width 136 height 32
click at [1538, 154] on use at bounding box center [1538, 154] width 9 height 9
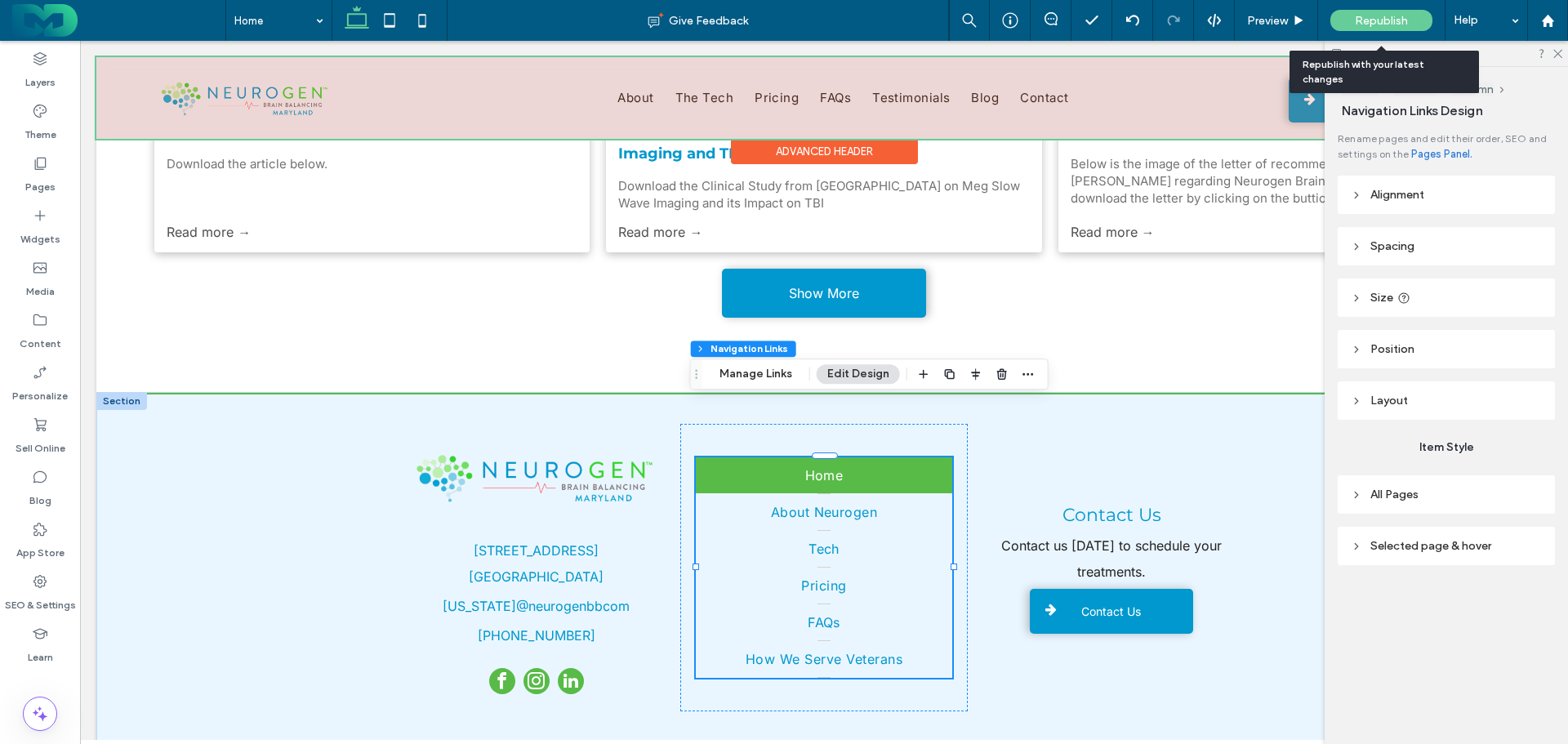
click at [1374, 17] on span "Republish" at bounding box center [1381, 20] width 53 height 14
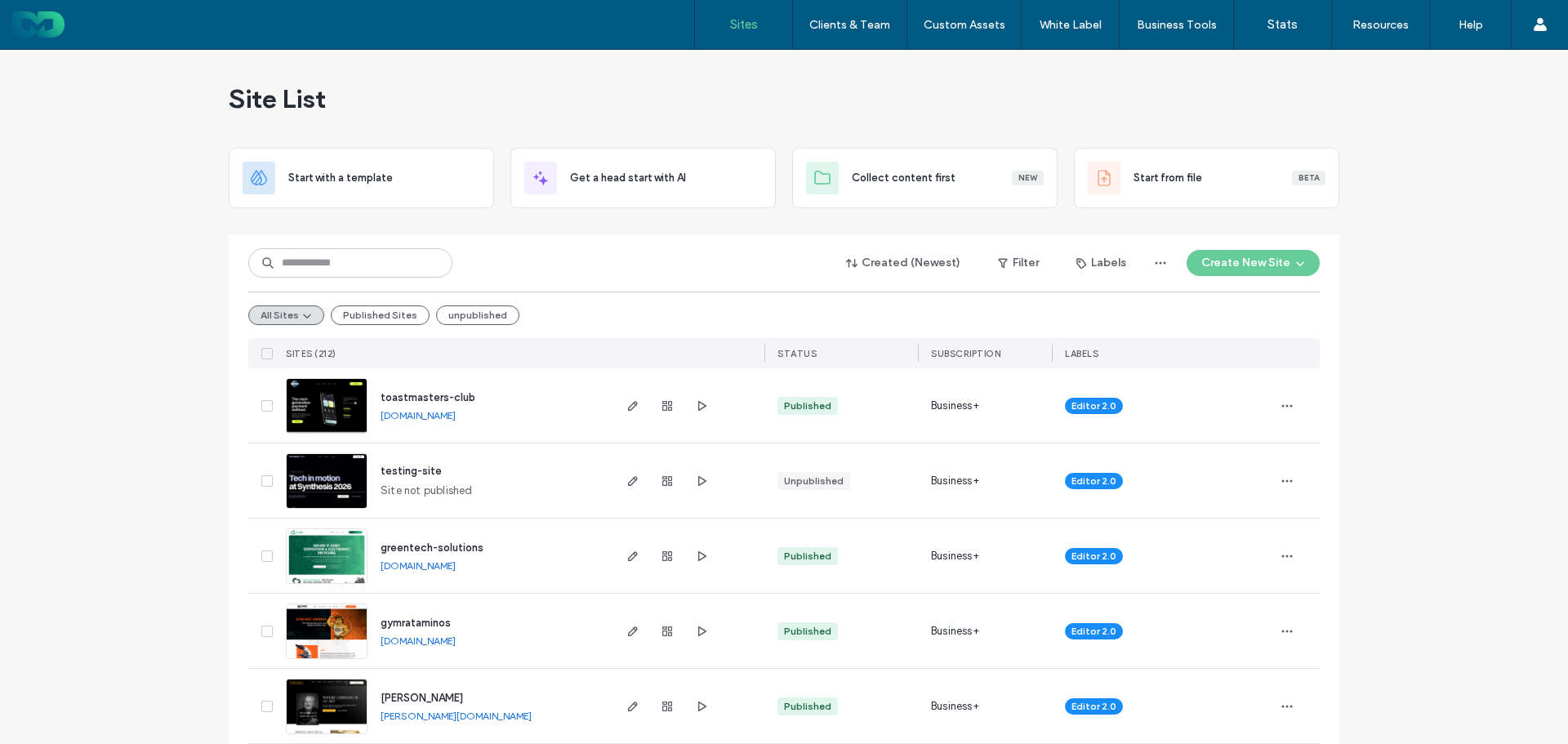
click at [466, 89] on div "Site List" at bounding box center [784, 98] width 1111 height 98
